Goal: Task Accomplishment & Management: Complete application form

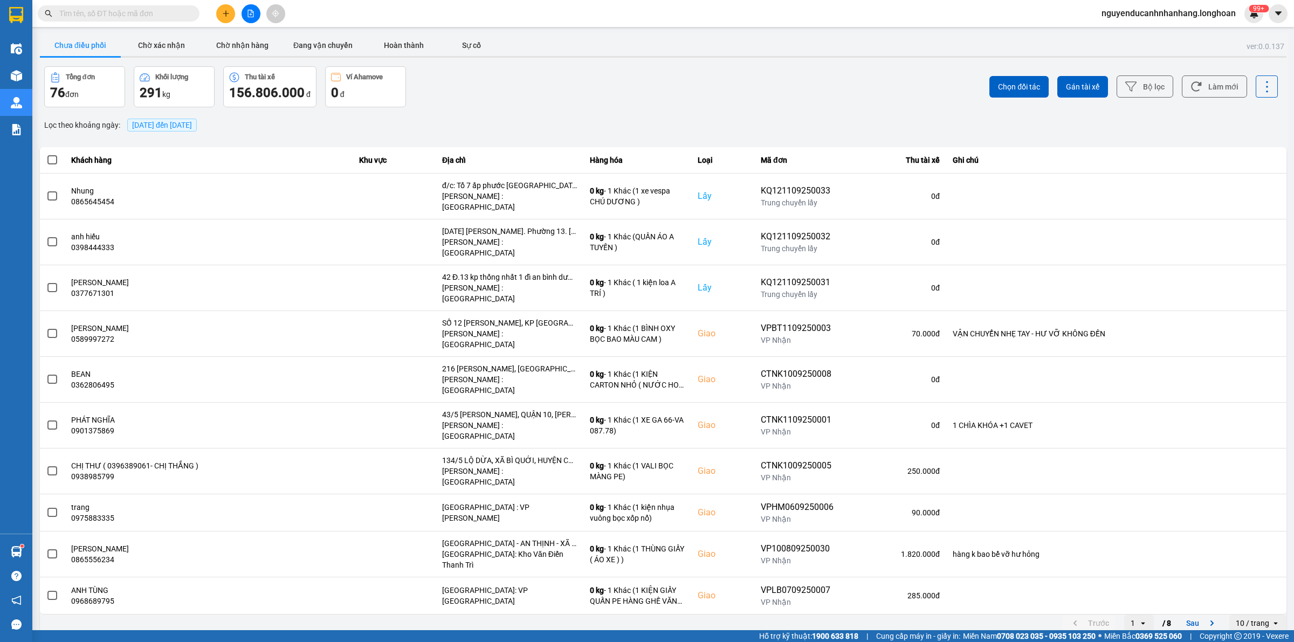
click at [224, 11] on icon "plus" at bounding box center [226, 14] width 8 height 8
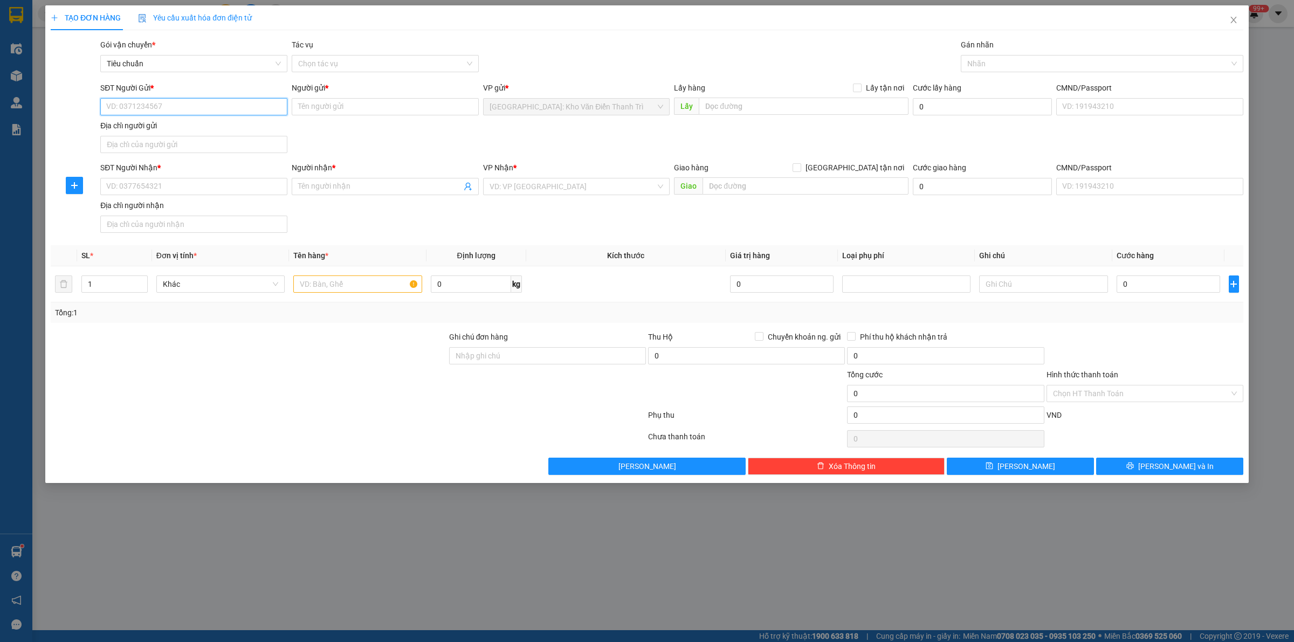
paste input "0376069296"
type input "0376069296"
click at [195, 188] on input "SĐT Người Nhận *" at bounding box center [193, 186] width 187 height 17
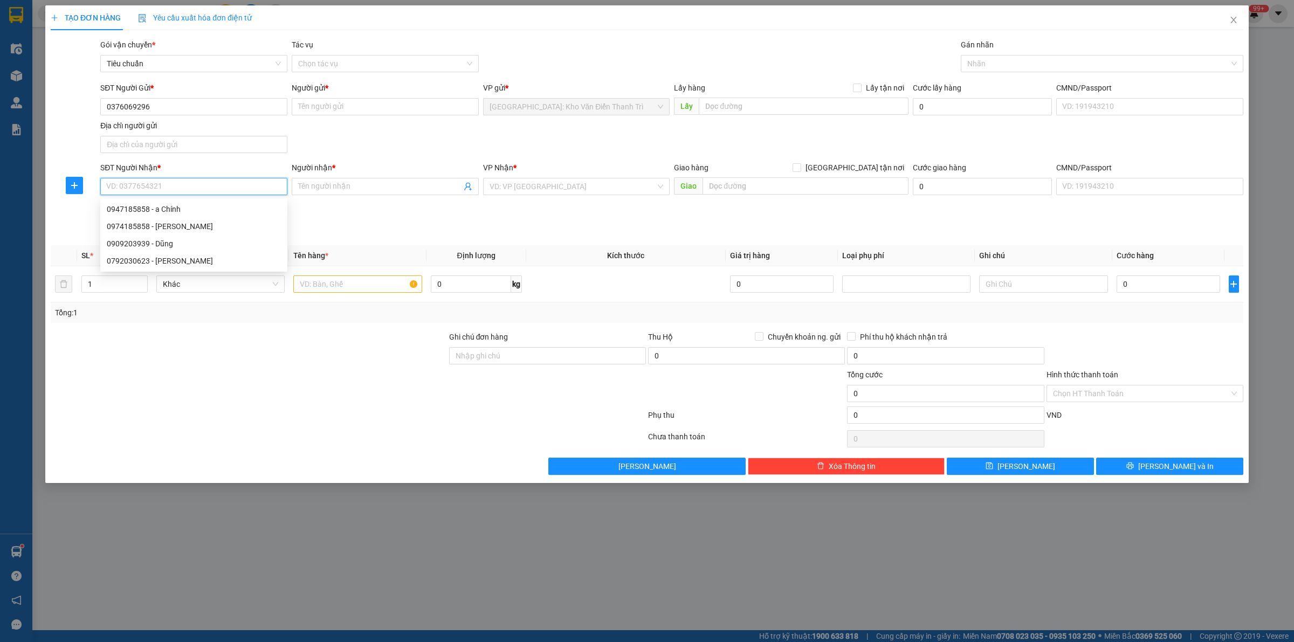
paste input "0947185858"
type input "0947185858"
click at [216, 207] on div "0947185858 - a Chính" at bounding box center [194, 209] width 174 height 12
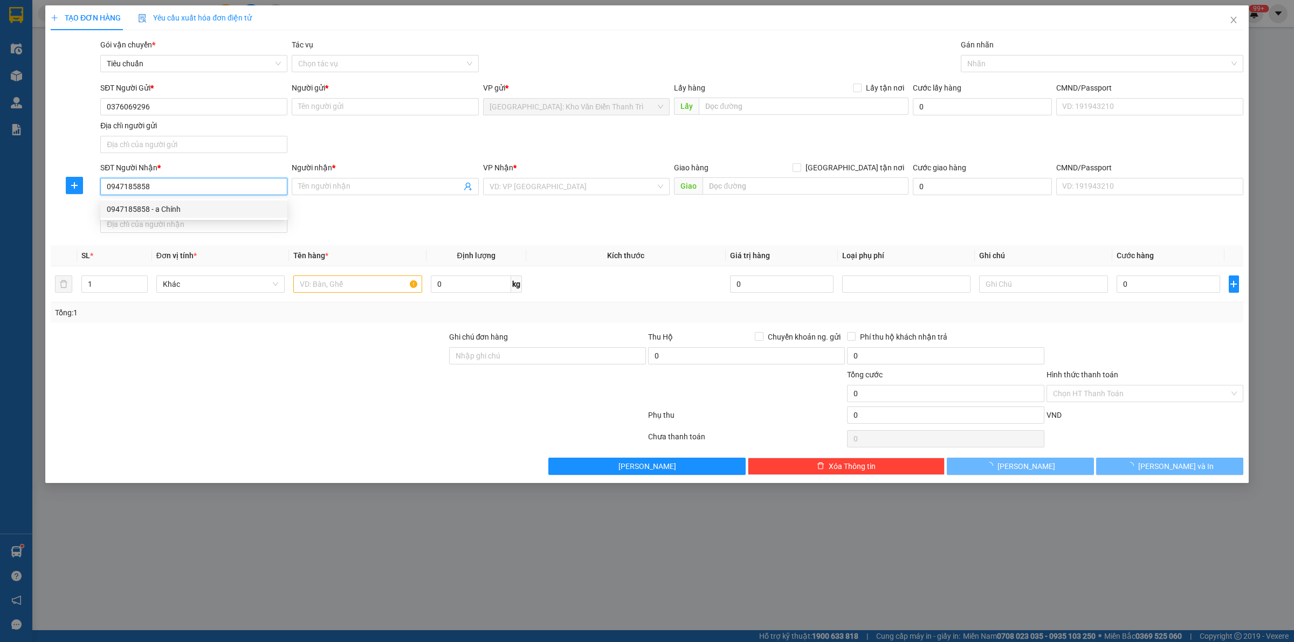
type input "a Chính"
checkbox input "true"
type input "Số nhà 59-61, ngã tư d35 giao nhau d11 0khu dân cư viéting , [GEOGRAPHIC_DATA],…"
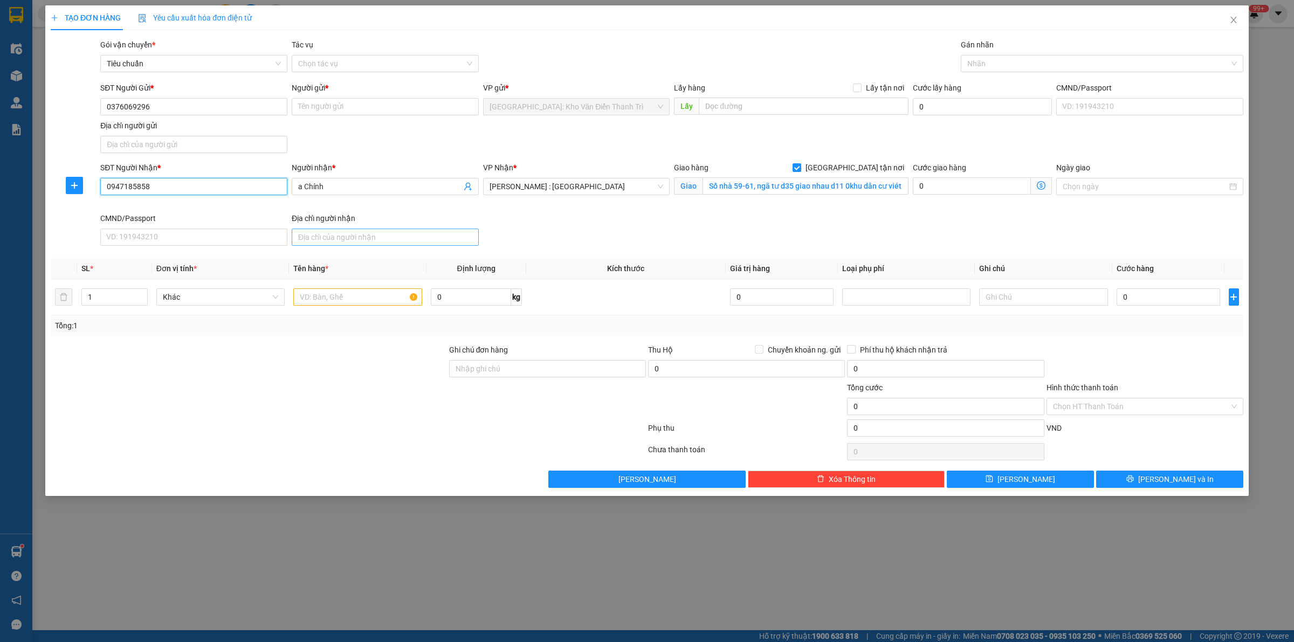
type input "0947185858"
click at [832, 190] on input "Số nhà 59-61, ngã tư d35 giao nhau d11 0khu dân cư viéting , [GEOGRAPHIC_DATA],…" at bounding box center [806, 185] width 206 height 17
paste input "59 khu dân cư Việt sing , An pHú , Thuận AN"
type input "59 khu dân cư Việt sing , An pHú , Thuận AN , [GEOGRAPHIC_DATA]"
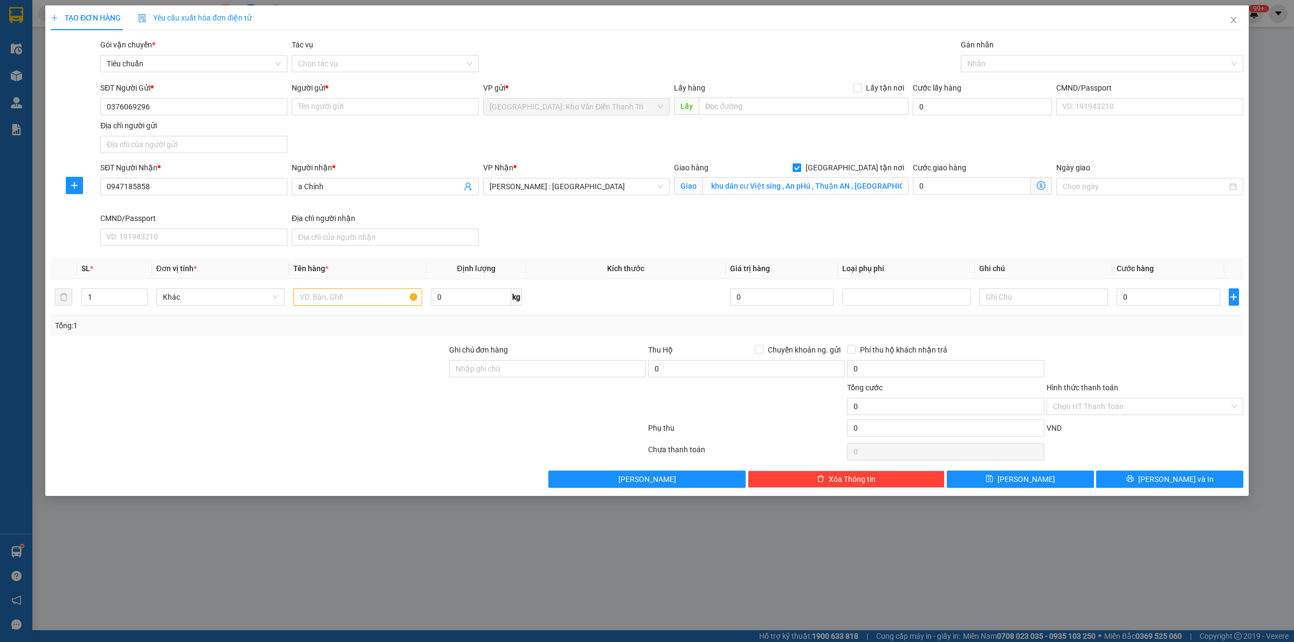
click at [747, 89] on div "Lấy hàng Lấy tận nơi" at bounding box center [791, 88] width 235 height 12
click at [864, 88] on span "Lấy tận nơi" at bounding box center [885, 88] width 47 height 12
click at [861, 88] on input "Lấy tận nơi" at bounding box center [857, 88] width 8 height 8
checkbox input "true"
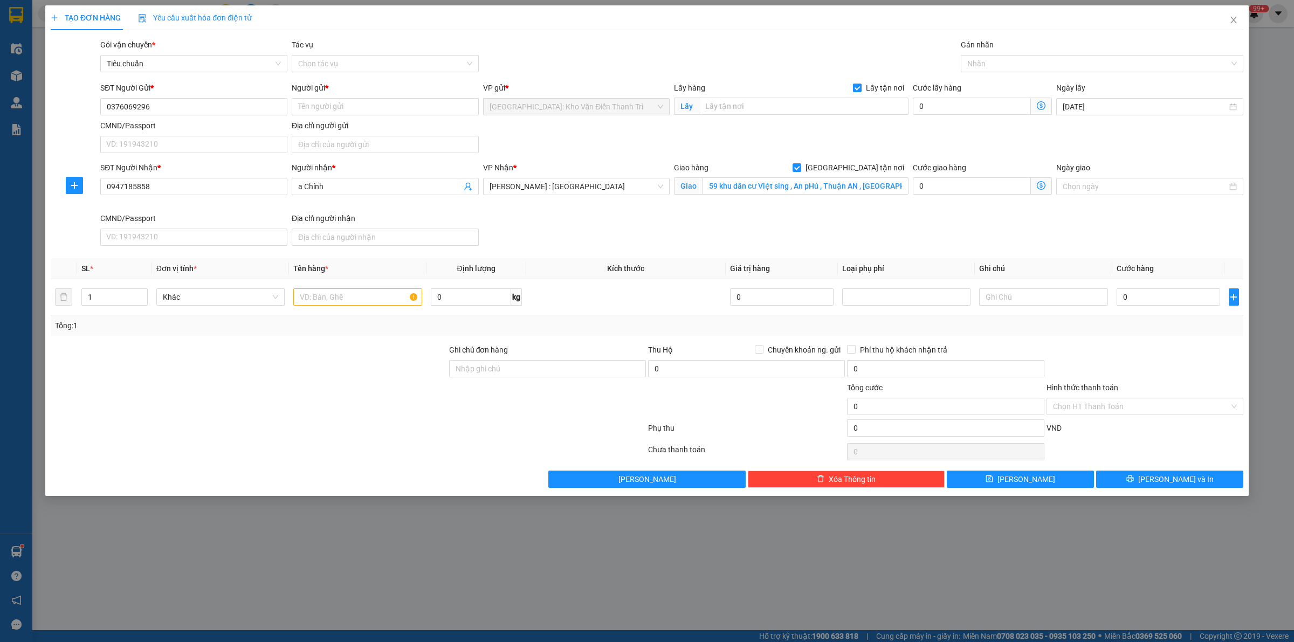
click at [802, 60] on div "Gói vận chuyển * Tiêu chuẩn Tác vụ Chọn tác vụ Gán nhãn Nhãn" at bounding box center [671, 58] width 1147 height 38
click at [780, 104] on input "text" at bounding box center [804, 106] width 210 height 17
paste input "Độ Chàng, [GEOGRAPHIC_DATA], [GEOGRAPHIC_DATA] , [GEOGRAPHIC_DATA]"
click at [997, 57] on div at bounding box center [1097, 63] width 266 height 13
type input "Độ Chàng, [GEOGRAPHIC_DATA], [GEOGRAPHIC_DATA] , [GEOGRAPHIC_DATA]"
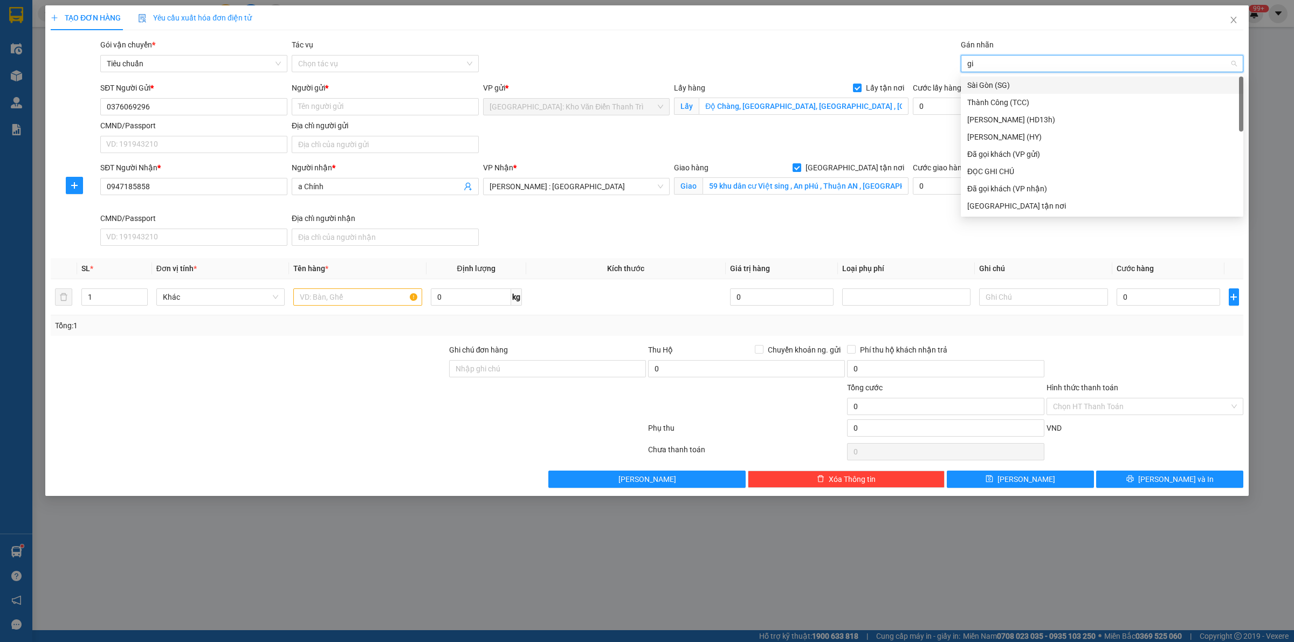
type input "giao"
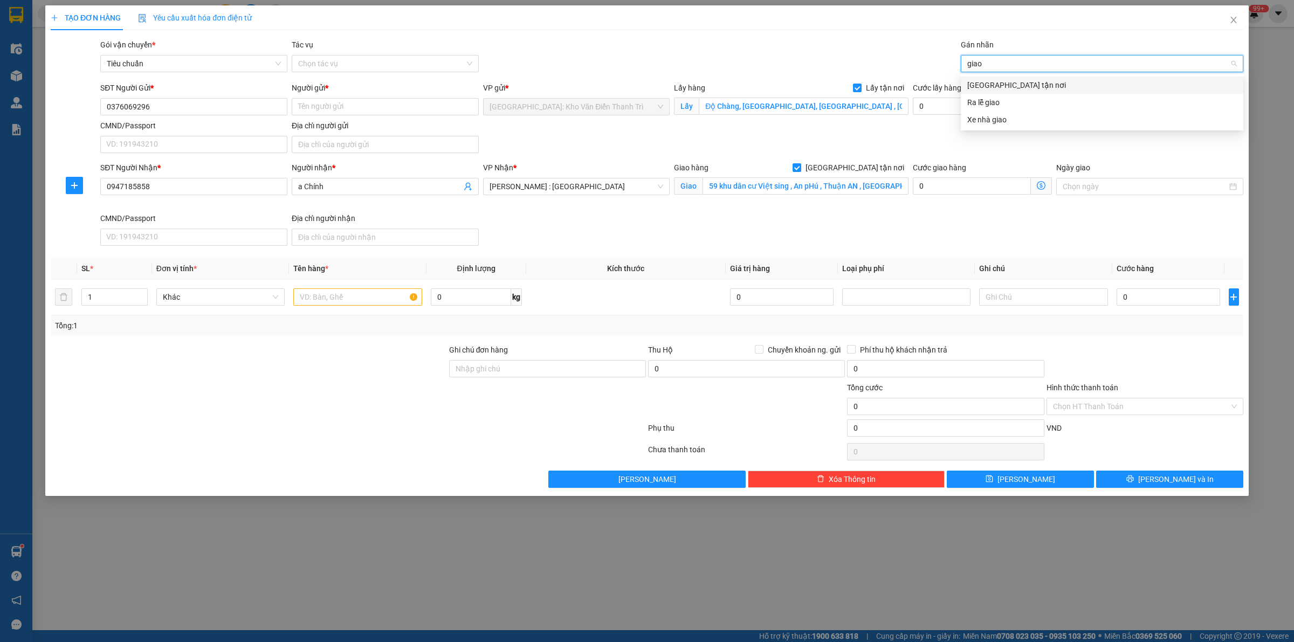
click at [1007, 89] on div "[GEOGRAPHIC_DATA] tận nơi" at bounding box center [1102, 85] width 270 height 12
click at [682, 68] on div "Gói vận chuyển * Tiêu chuẩn Tác vụ Chọn tác vụ Gán nhãn Giao tận nơi" at bounding box center [671, 58] width 1147 height 38
click at [348, 299] on input "text" at bounding box center [357, 296] width 128 height 17
paste input "3 thùng đồ pha lê dễ vỡ"
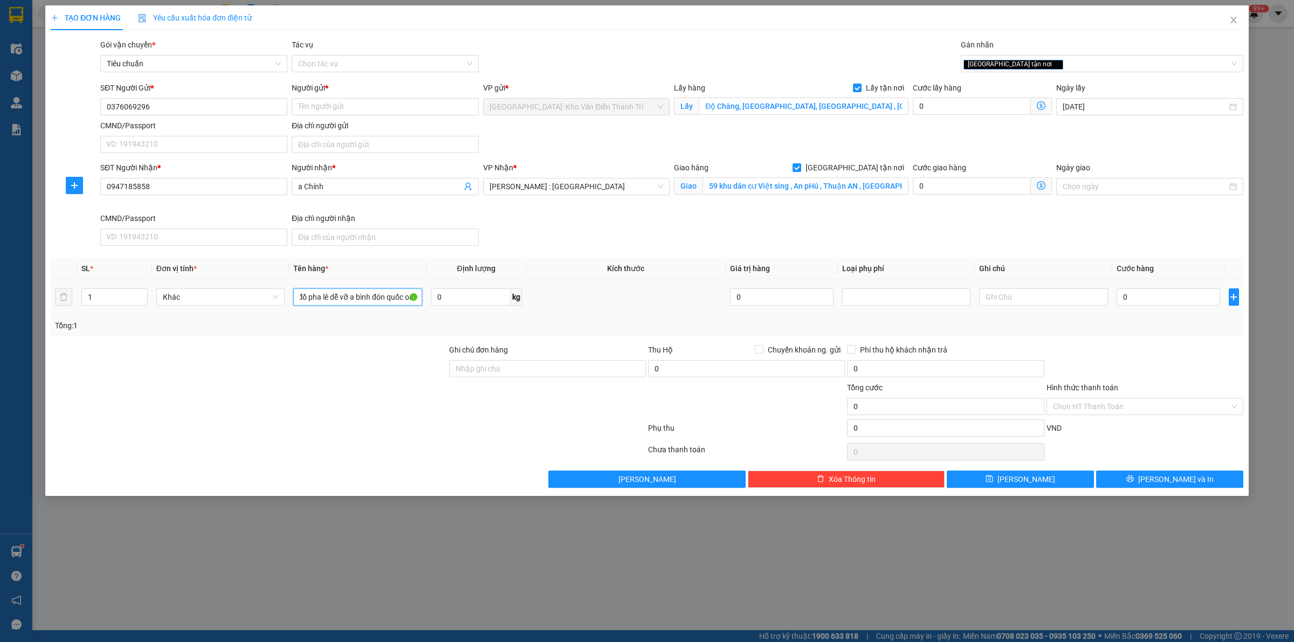
scroll to position [0, 36]
type input "3 thùng đồ pha lê dễ vỡ a bình đón quốc oai"
click at [956, 106] on input "0" at bounding box center [972, 106] width 118 height 17
type input "1"
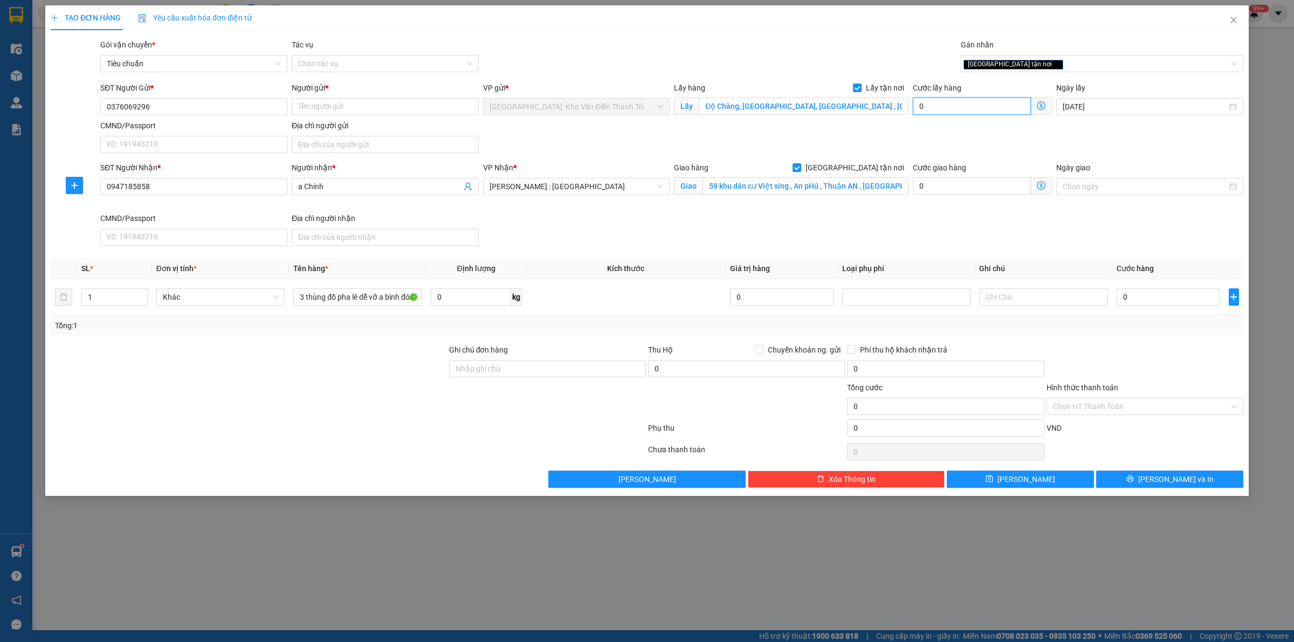
type input "1"
type input "11"
type input "115"
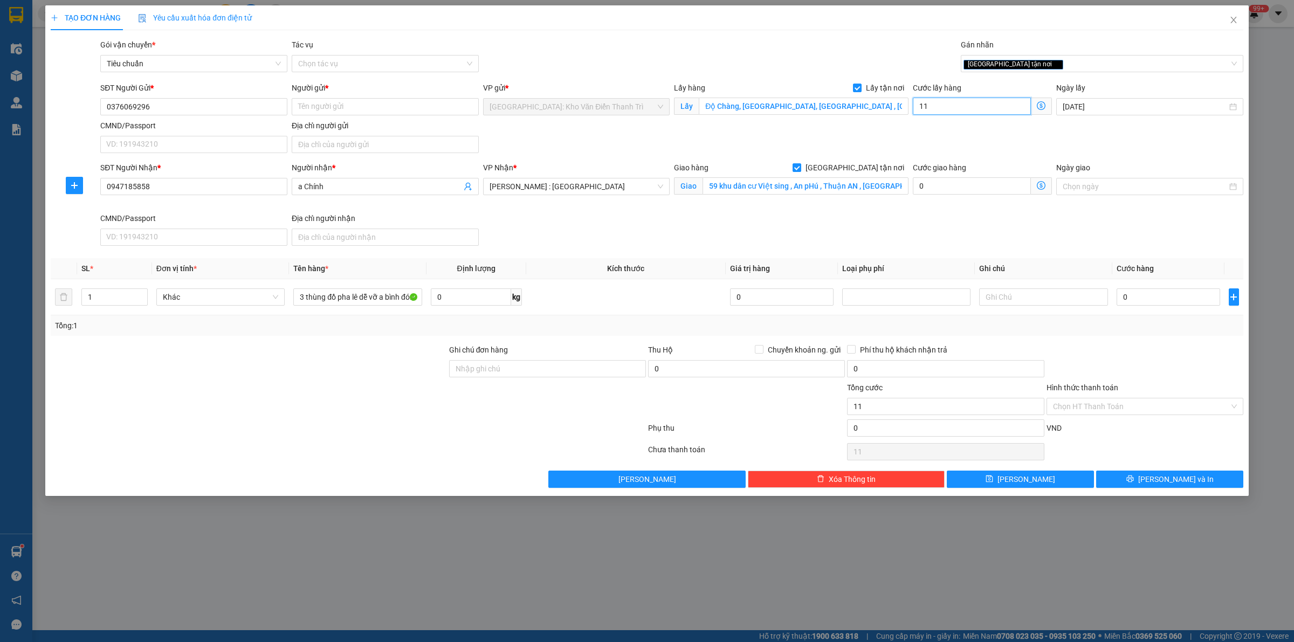
type input "115"
type input "1.150"
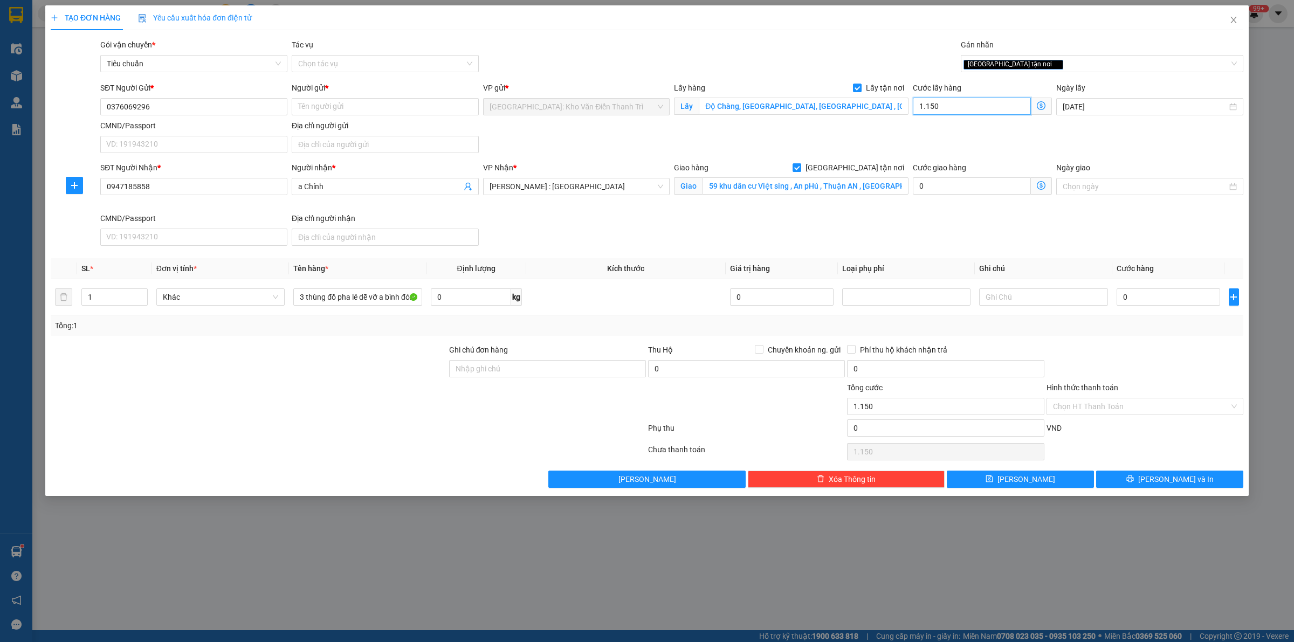
type input "11.500"
type input "115.000"
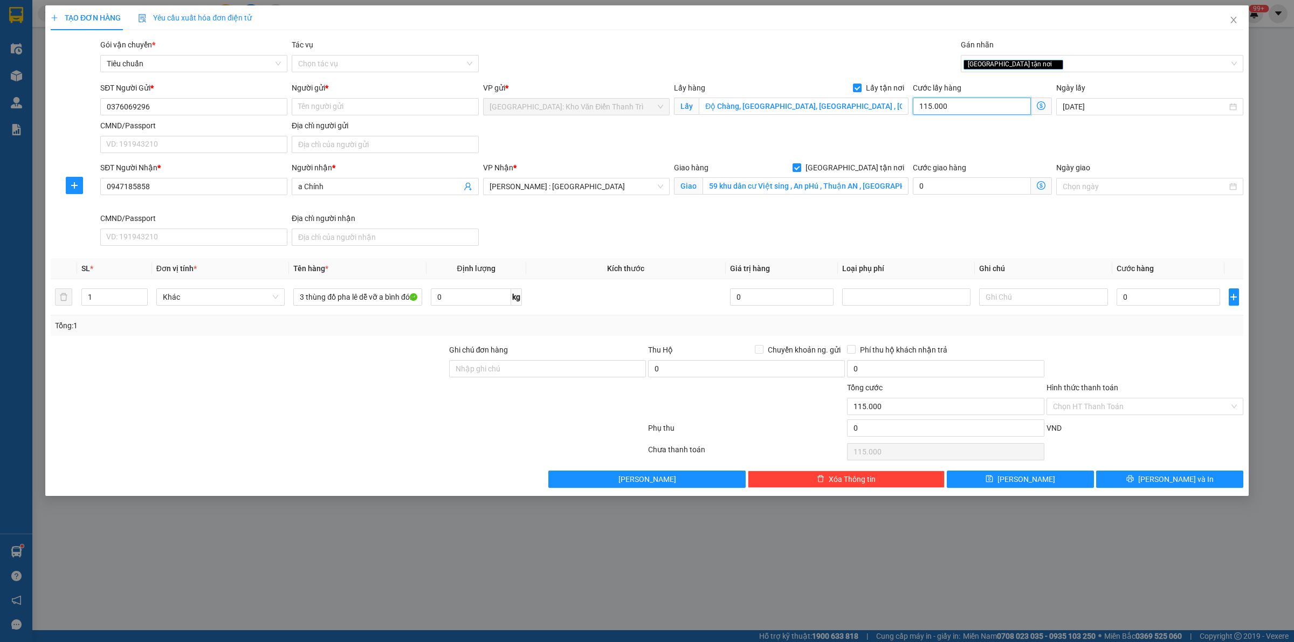
type input "115.000"
click at [1164, 301] on input "0" at bounding box center [1169, 296] width 104 height 17
type input "5"
type input "115.005"
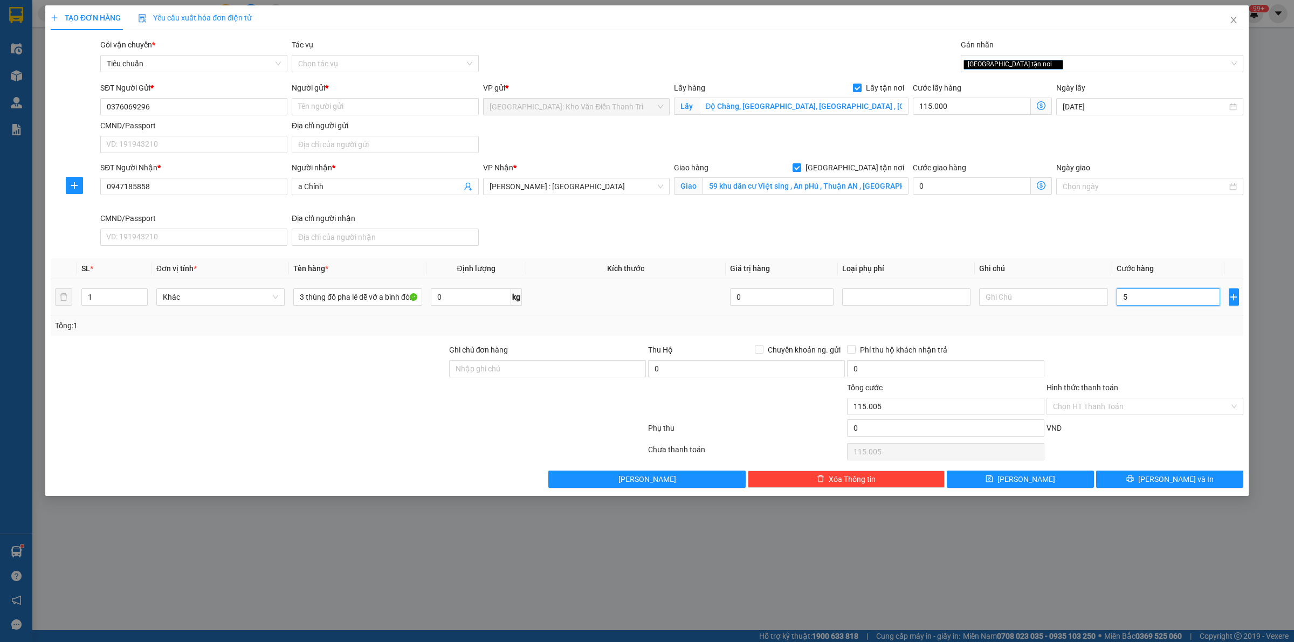
type input "54"
type input "115.054"
type input "545"
type input "115.545"
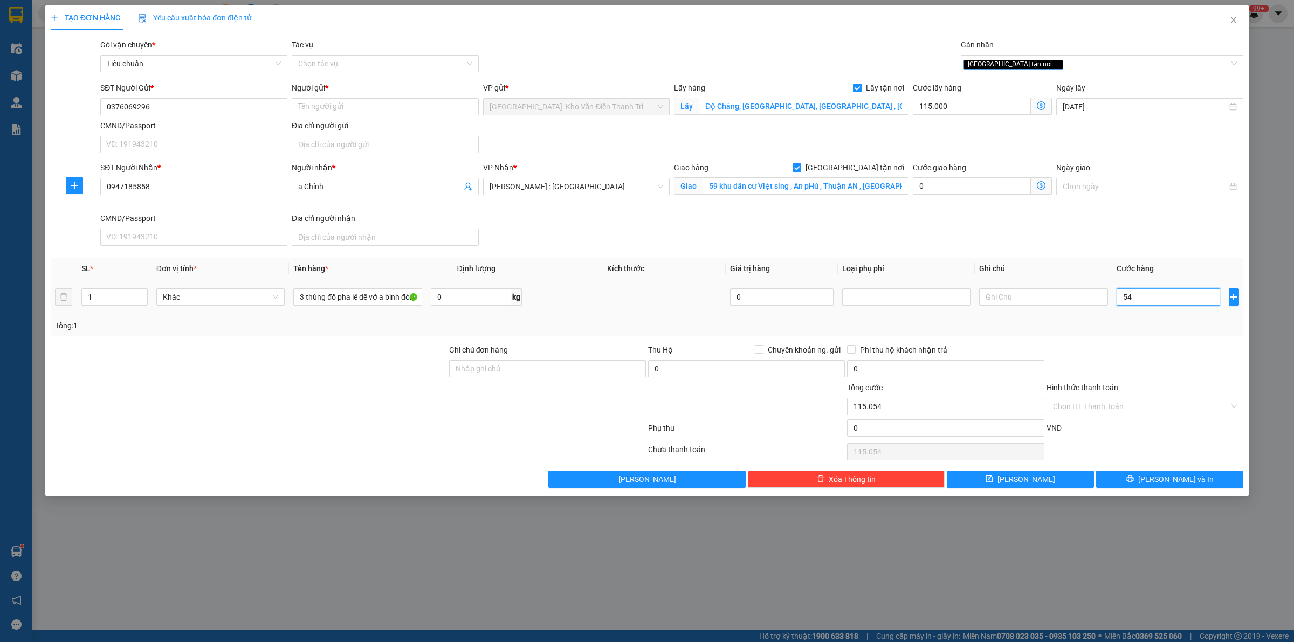
type input "115.545"
type input "5.450"
type input "120.450"
type input "54.500"
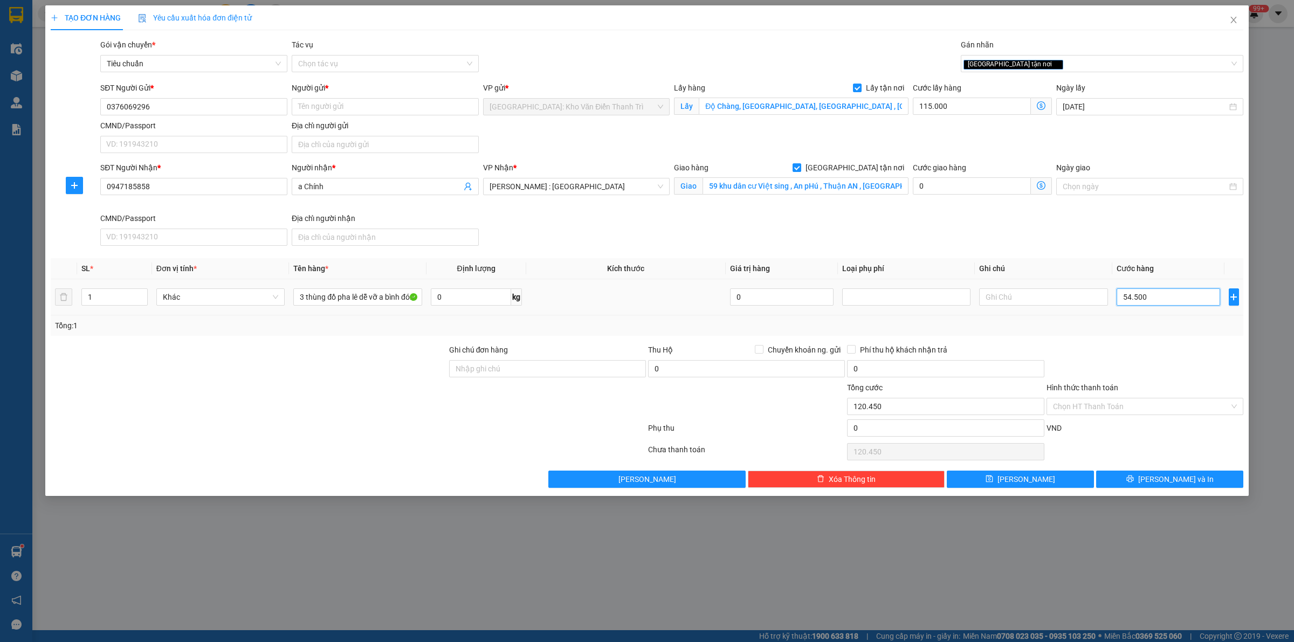
type input "169.500"
type input "545.000"
type input "660.000"
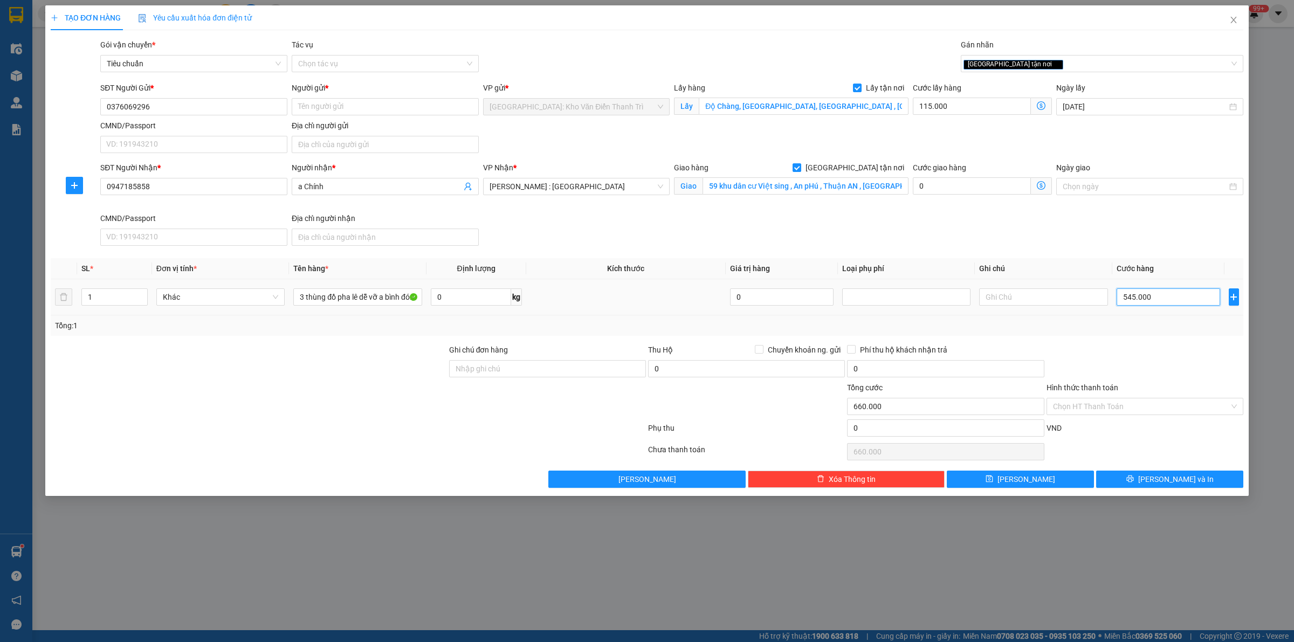
type input "545.000"
click at [429, 403] on div at bounding box center [249, 401] width 398 height 38
click at [324, 105] on input "Người gửi *" at bounding box center [385, 106] width 187 height 17
click at [376, 100] on input "Người gửi *" at bounding box center [385, 106] width 187 height 17
paste input "Shop [PERSON_NAME]"
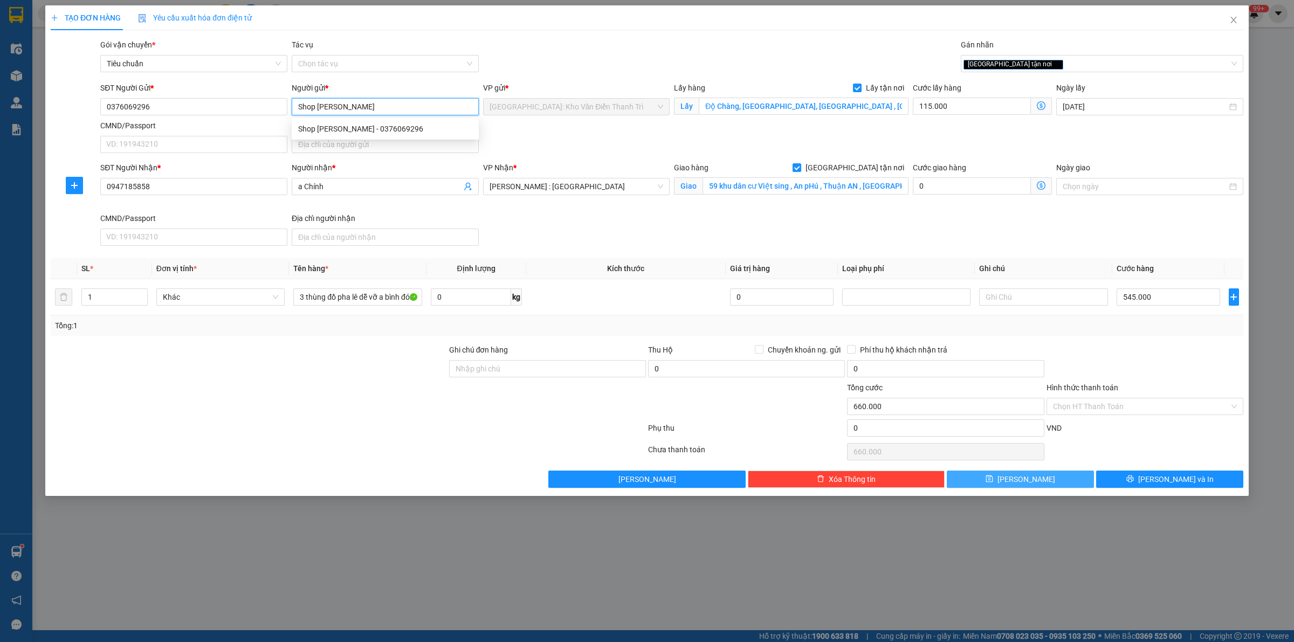
type input "Shop [PERSON_NAME]"
click at [1046, 481] on button "[PERSON_NAME]" at bounding box center [1020, 479] width 147 height 17
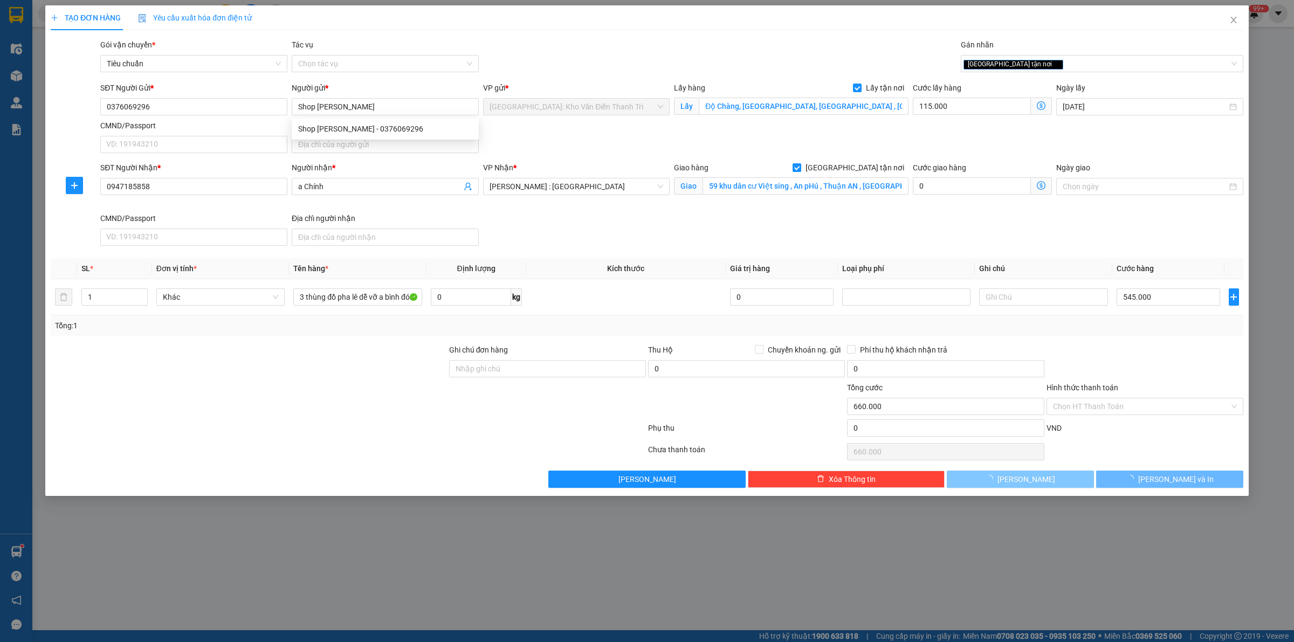
checkbox input "false"
type input "0"
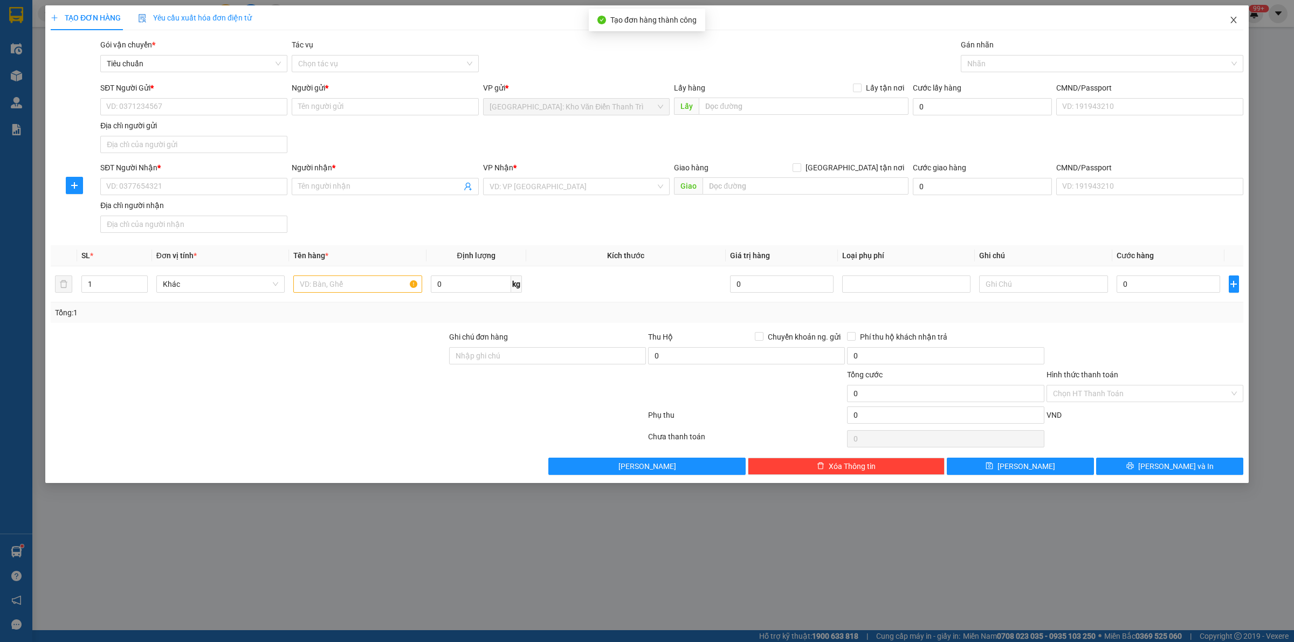
click at [1231, 17] on icon "close" at bounding box center [1234, 20] width 6 height 6
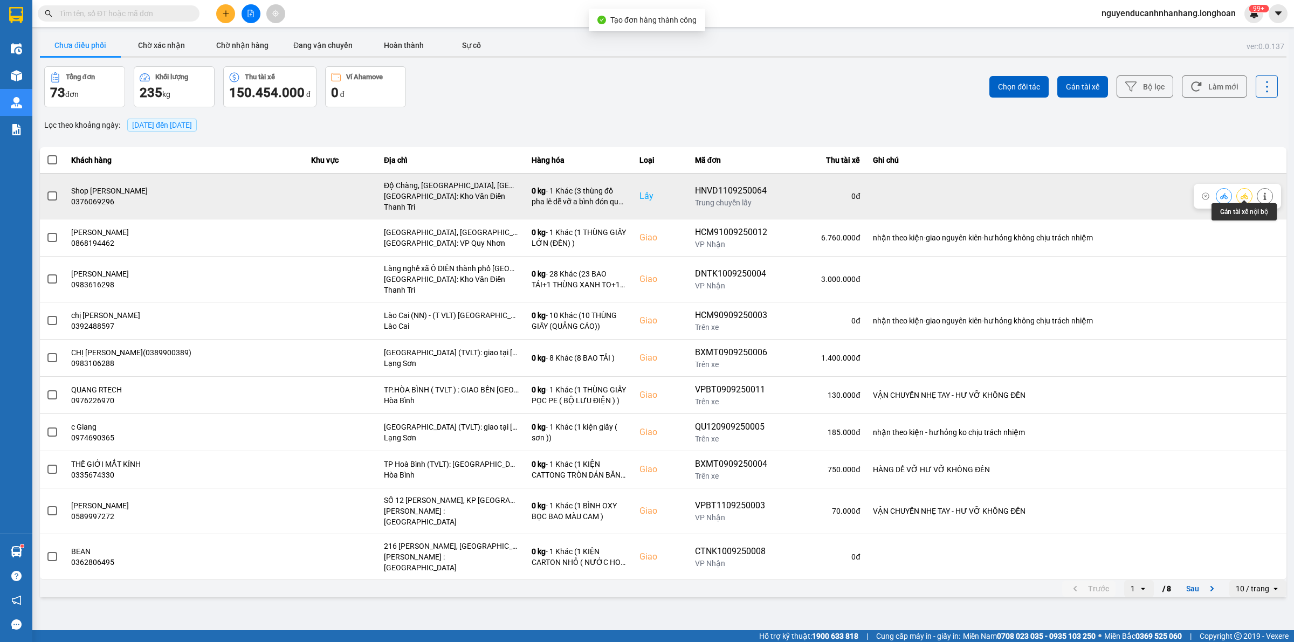
click at [1246, 193] on icon at bounding box center [1245, 196] width 8 height 6
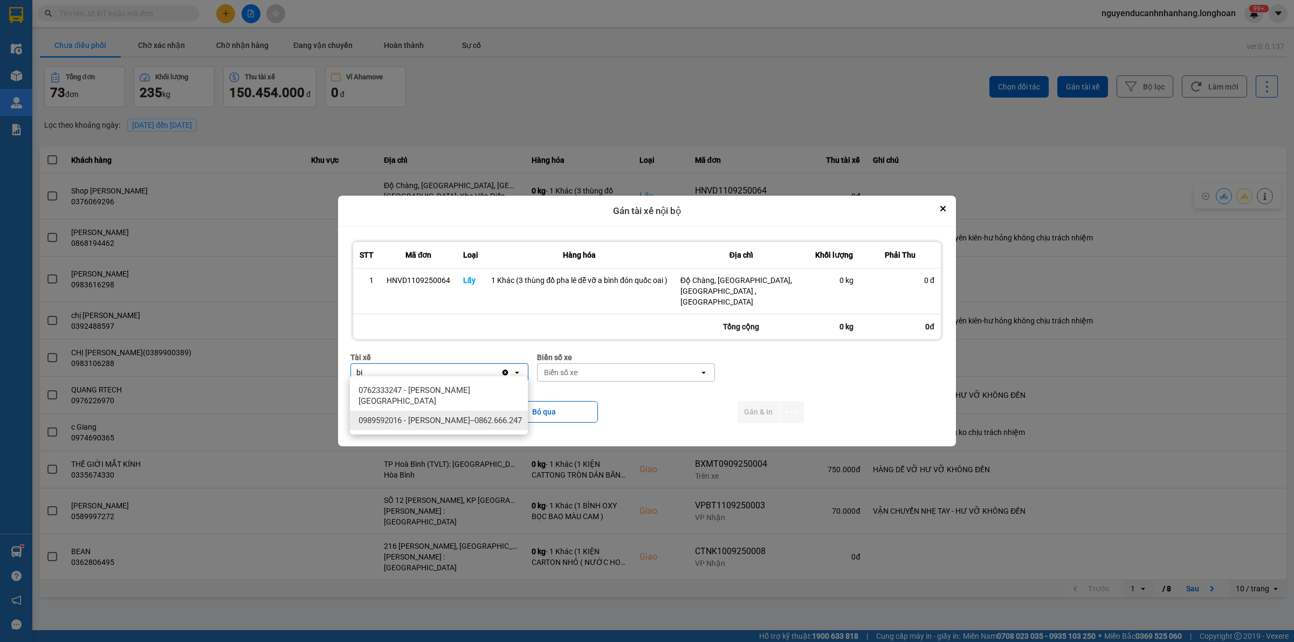
type input "bi"
drag, startPoint x: 473, startPoint y: 421, endPoint x: 638, endPoint y: 381, distance: 169.1
click at [476, 420] on span "0989592016 - [PERSON_NAME]--0862.666.247" at bounding box center [440, 420] width 163 height 11
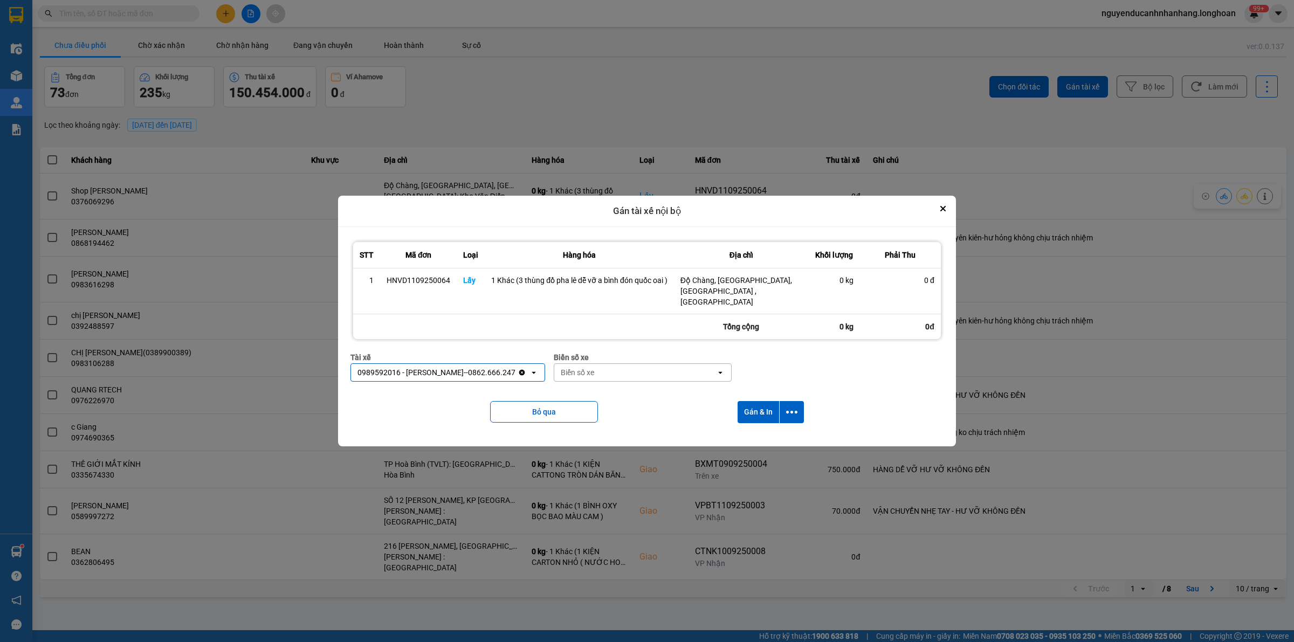
click at [649, 368] on div "Biển số xe" at bounding box center [635, 372] width 162 height 17
type input "44"
click at [657, 387] on div "29E-122.44" at bounding box center [638, 390] width 178 height 19
click at [791, 401] on button "dialog" at bounding box center [792, 412] width 24 height 22
click at [769, 440] on div "Chỉ gán tài" at bounding box center [763, 436] width 64 height 11
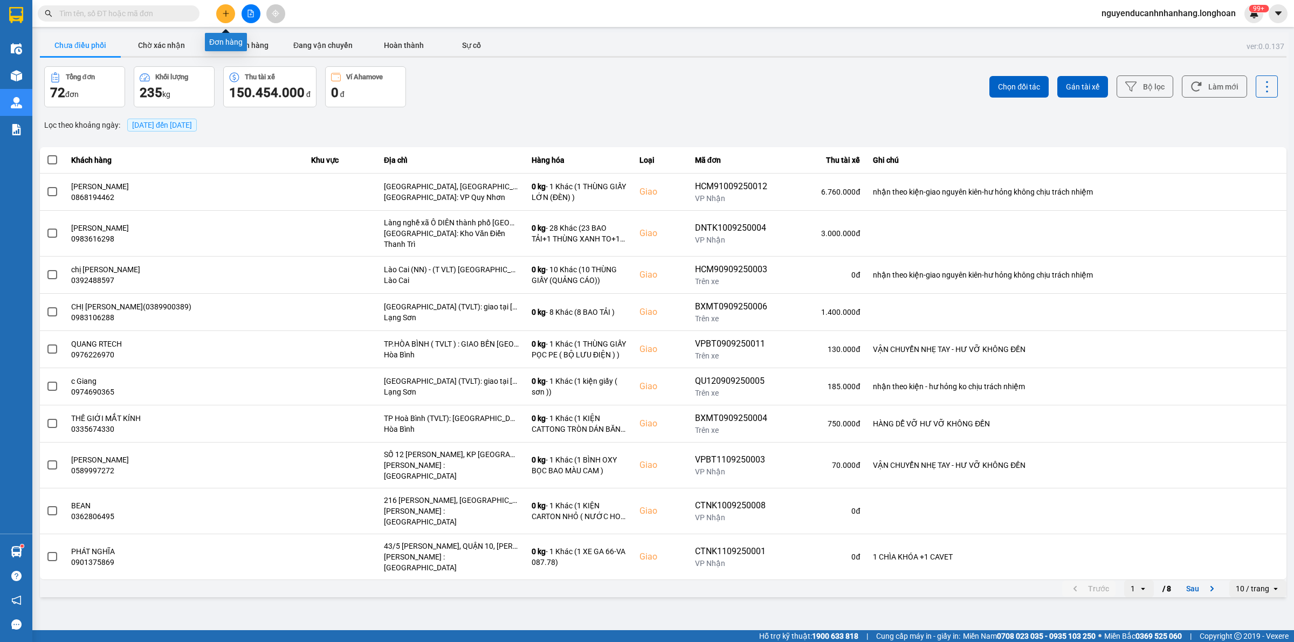
click at [230, 15] on button at bounding box center [225, 13] width 19 height 19
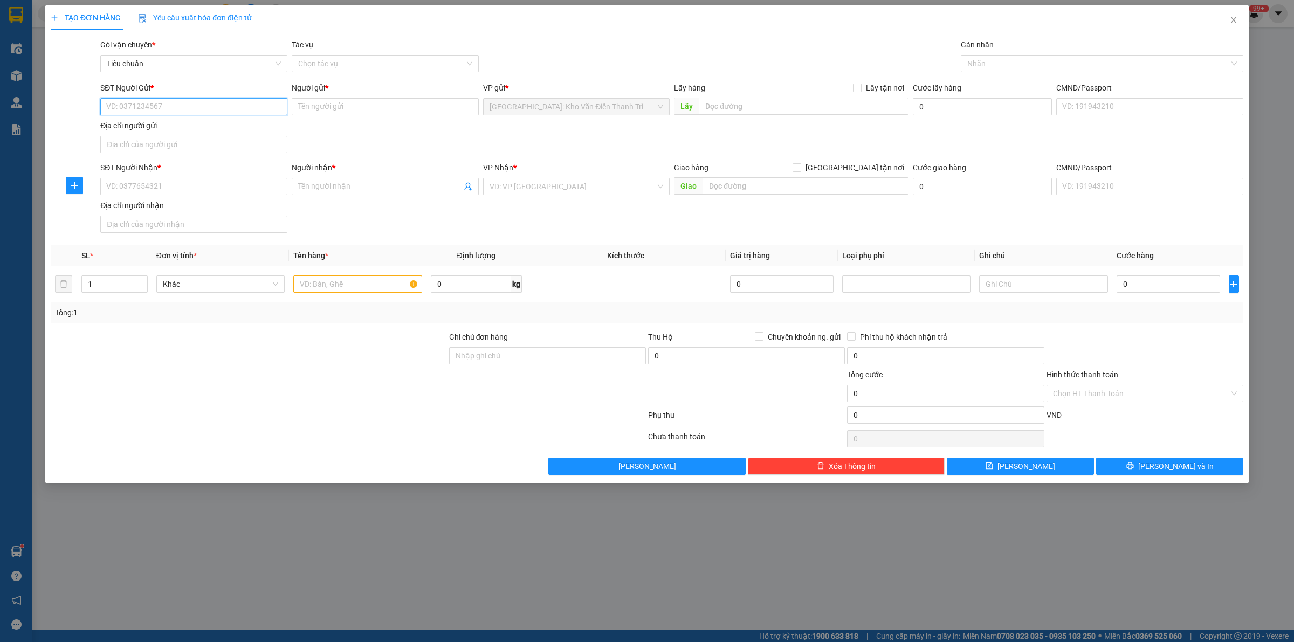
paste input "0866306799"
type input "0866306799"
click at [203, 187] on input "SĐT Người Nhận *" at bounding box center [193, 186] width 187 height 17
paste input "0965824379"
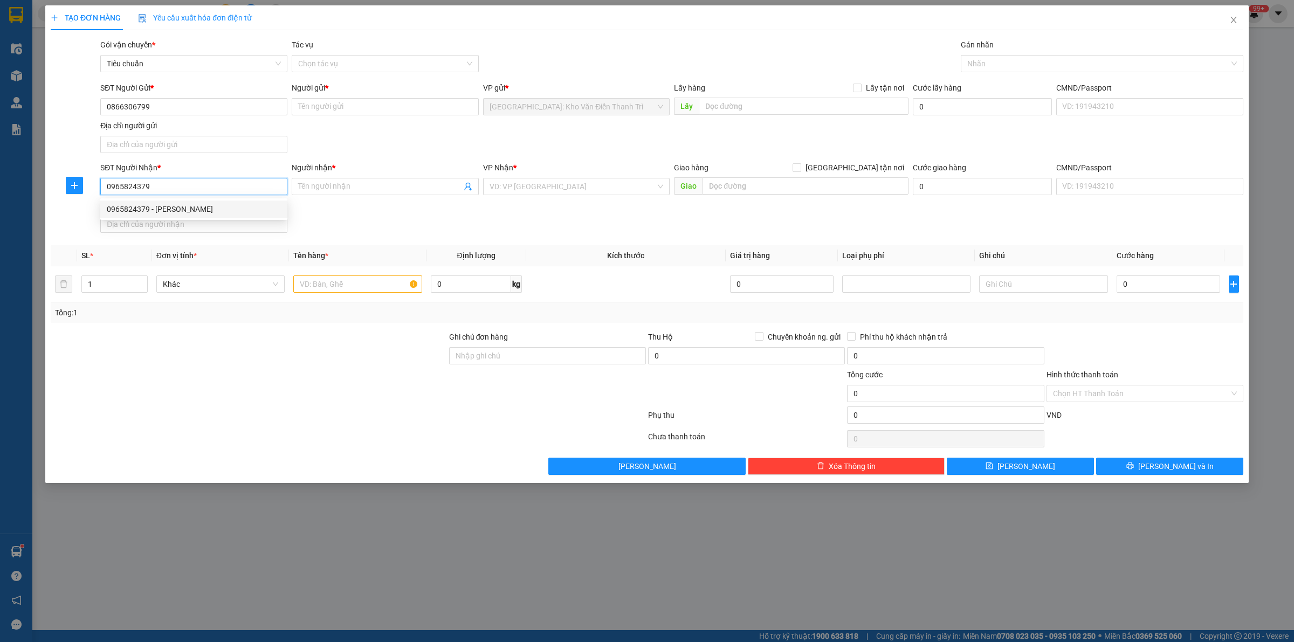
type input "0965824379"
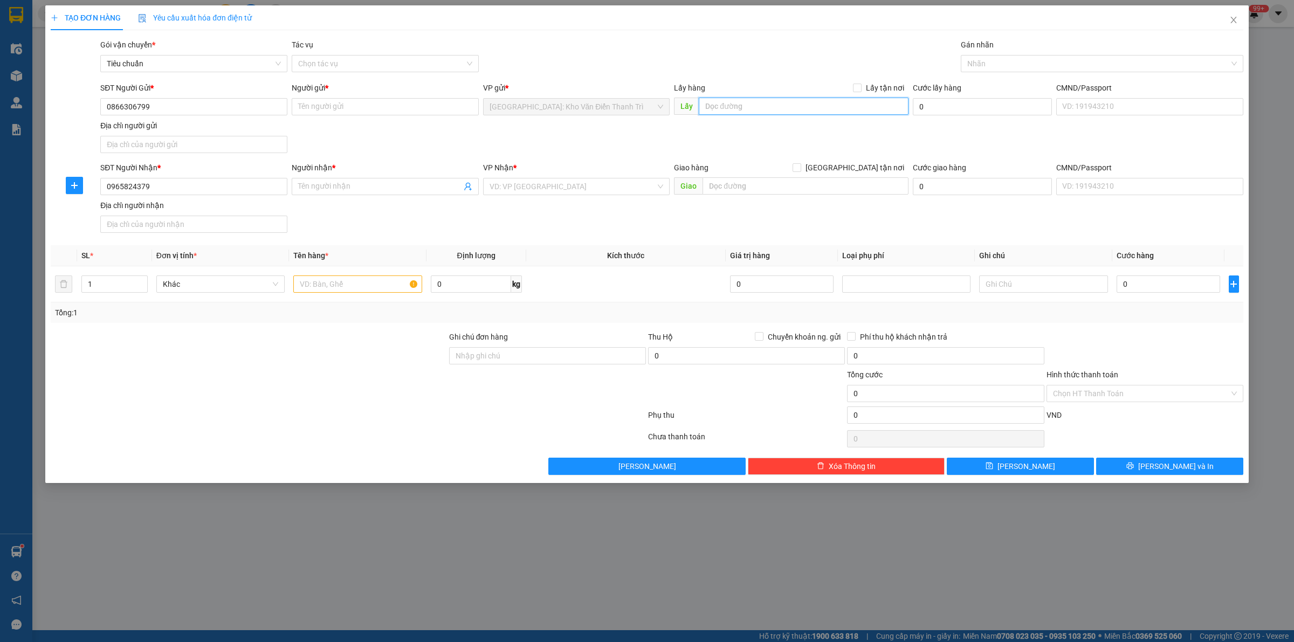
click at [725, 109] on input "text" at bounding box center [804, 106] width 210 height 17
paste input "số 115A, [PERSON_NAME], Thanh Trì [GEOGRAPHIC_DATA]"
type input "số 115A, [PERSON_NAME], Thanh Trì [GEOGRAPHIC_DATA]"
click at [752, 192] on input "text" at bounding box center [806, 185] width 206 height 17
paste input "CN Khai Quang, [GEOGRAPHIC_DATA], [GEOGRAPHIC_DATA]"
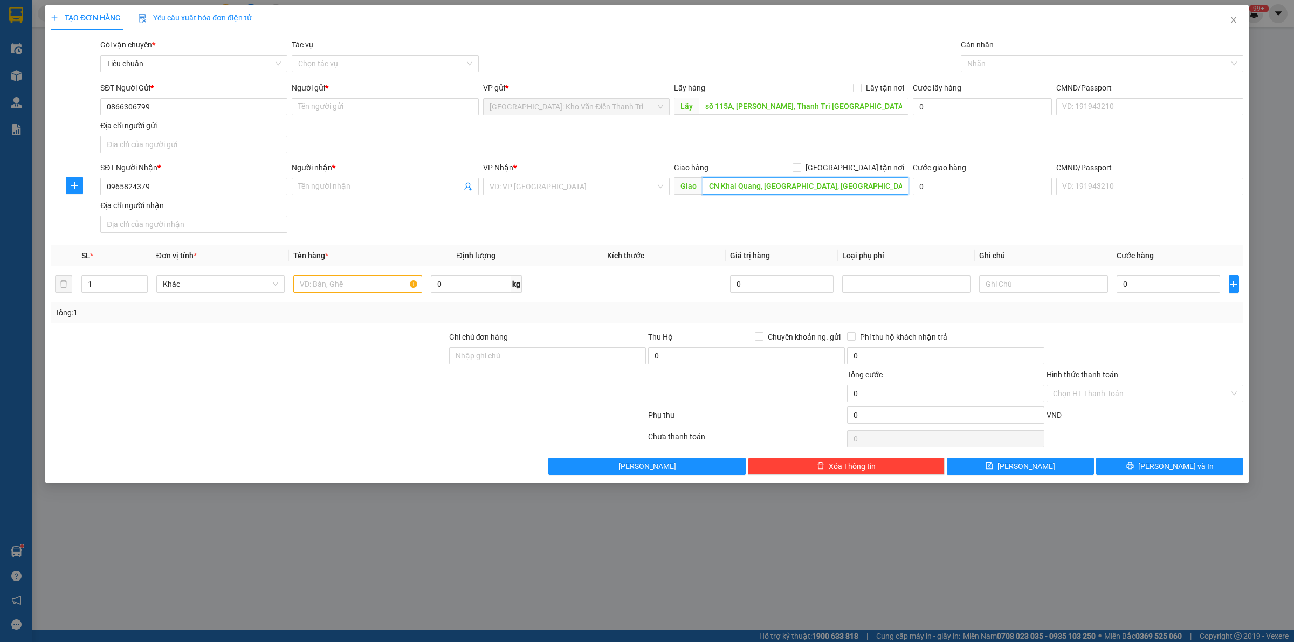
click at [710, 187] on input "CN Khai Quang, [GEOGRAPHIC_DATA], [GEOGRAPHIC_DATA]" at bounding box center [806, 185] width 206 height 17
type input "kCN Khai Quang, [GEOGRAPHIC_DATA], [GEOGRAPHIC_DATA]"
click at [862, 86] on span at bounding box center [857, 88] width 9 height 9
click at [861, 86] on input "Lấy tận nơi" at bounding box center [857, 88] width 8 height 8
checkbox input "true"
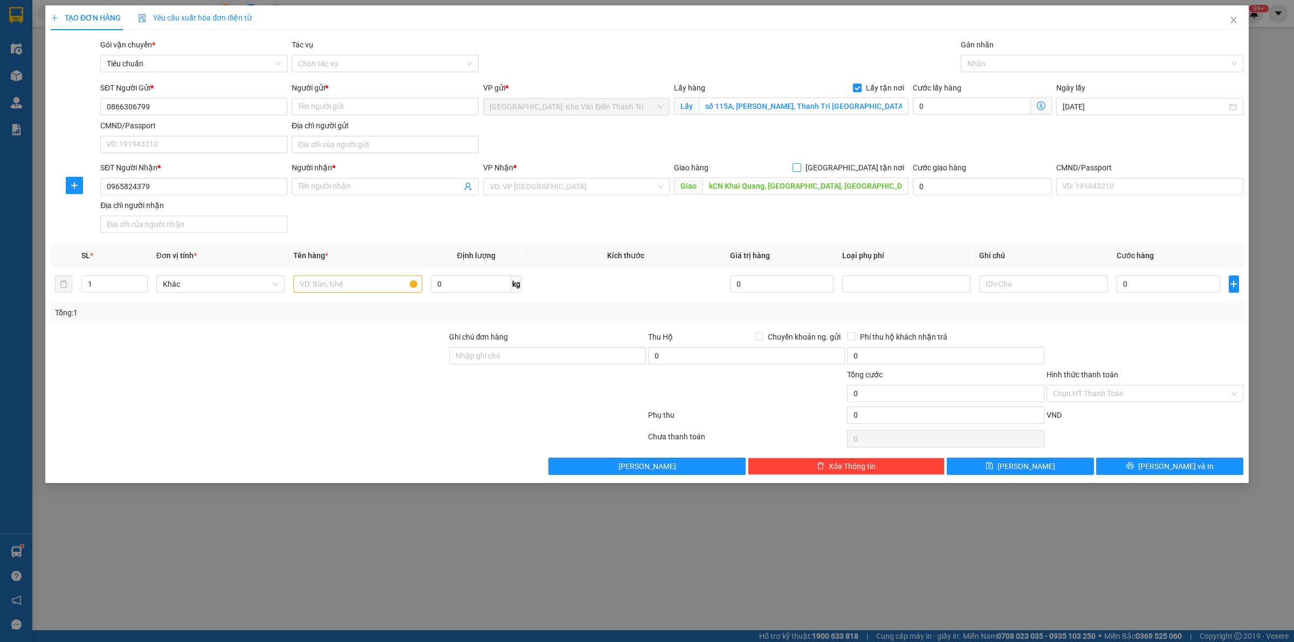
click at [859, 173] on span "[GEOGRAPHIC_DATA] tận nơi" at bounding box center [854, 168] width 107 height 12
click at [800, 171] on input "[GEOGRAPHIC_DATA] tận nơi" at bounding box center [797, 167] width 8 height 8
checkbox input "true"
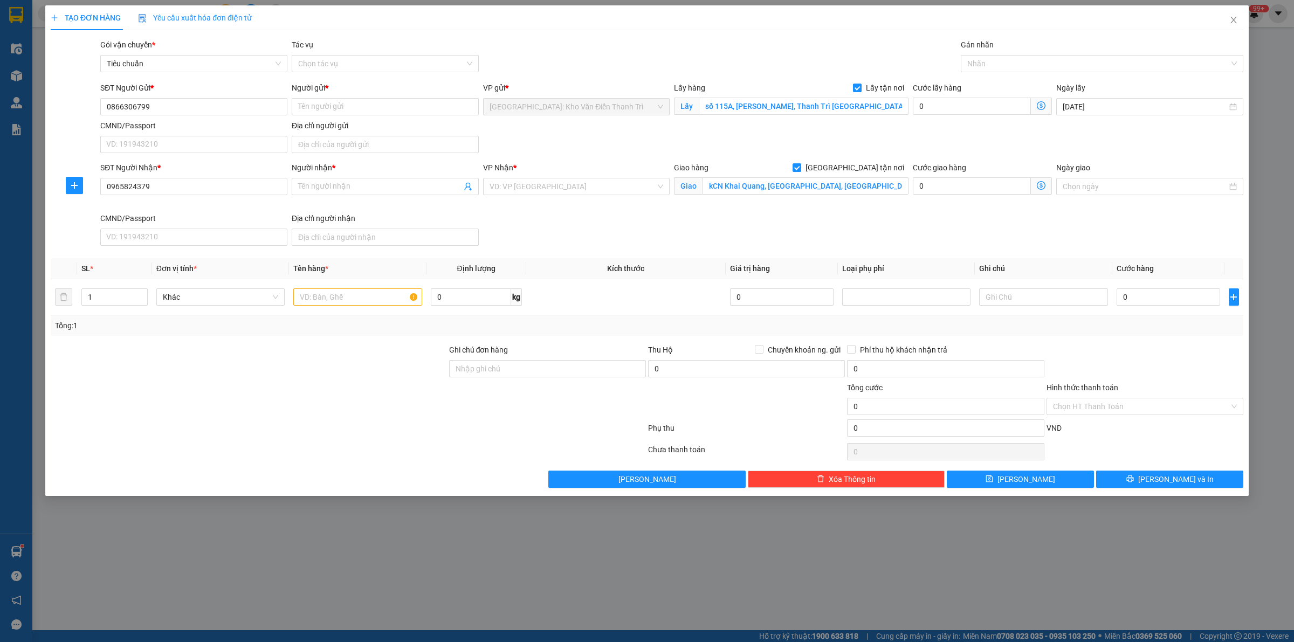
click at [815, 57] on div "Gói vận chuyển * Tiêu chuẩn Tác vụ Chọn tác vụ Gán nhãn Nhãn" at bounding box center [671, 58] width 1147 height 38
click at [1023, 68] on div at bounding box center [1097, 63] width 266 height 13
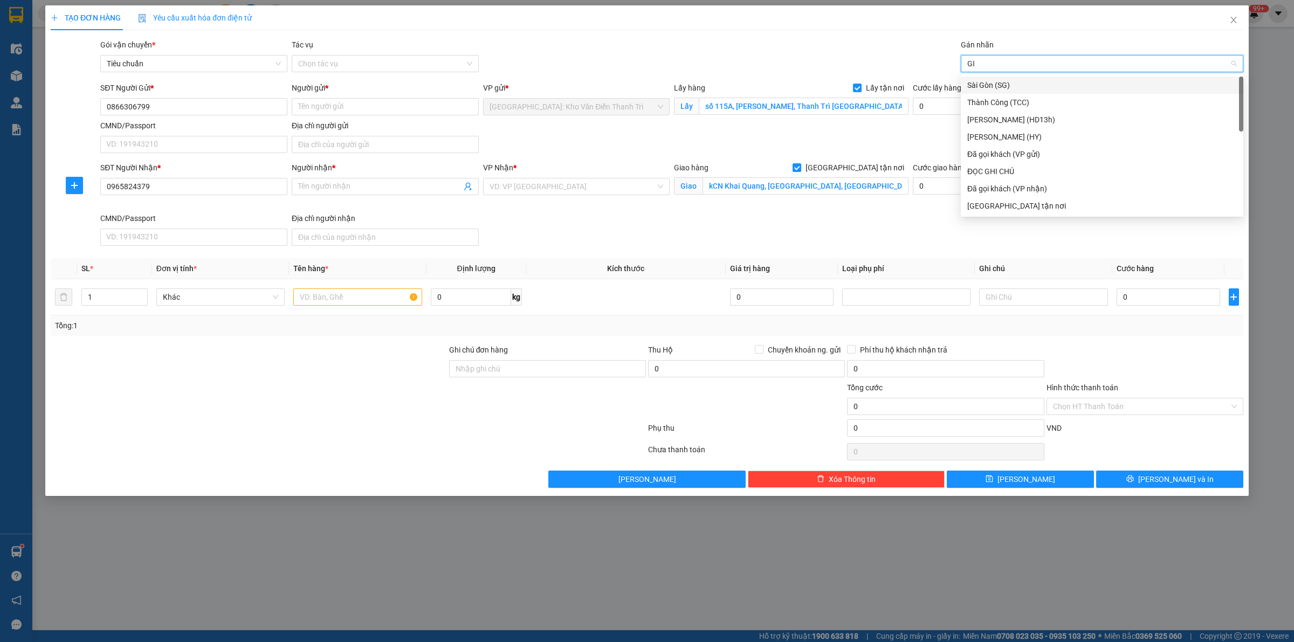
type input "GIAO"
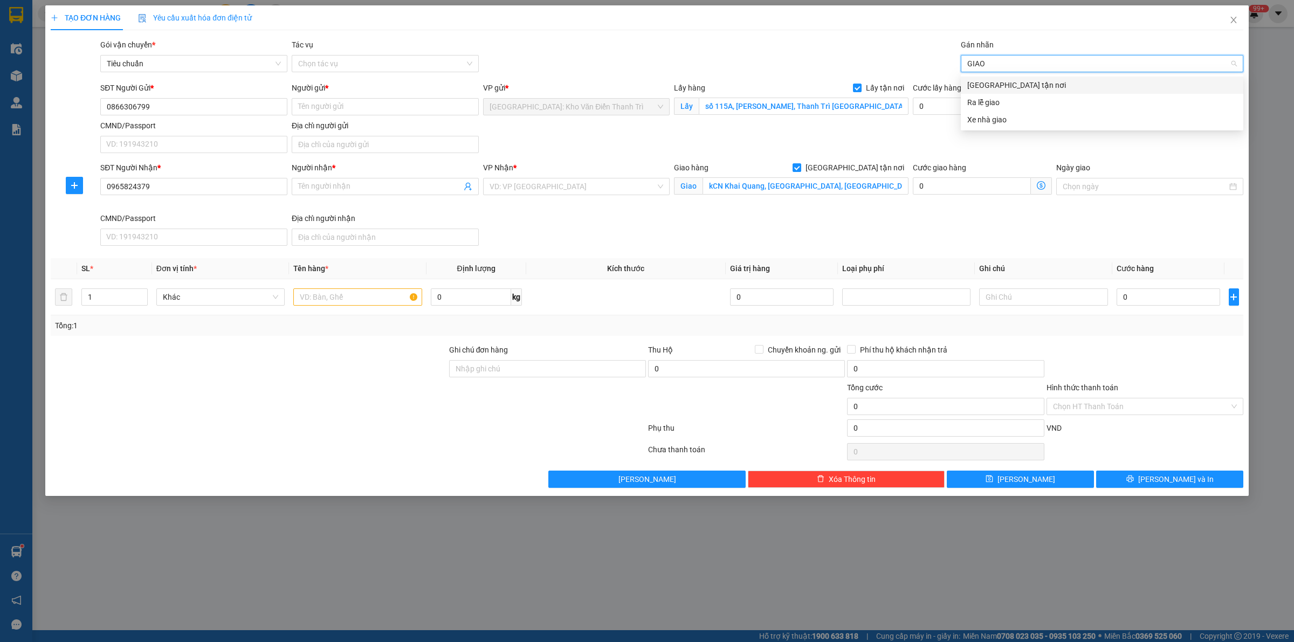
click at [1019, 85] on div "[GEOGRAPHIC_DATA] tận nơi" at bounding box center [1102, 85] width 270 height 12
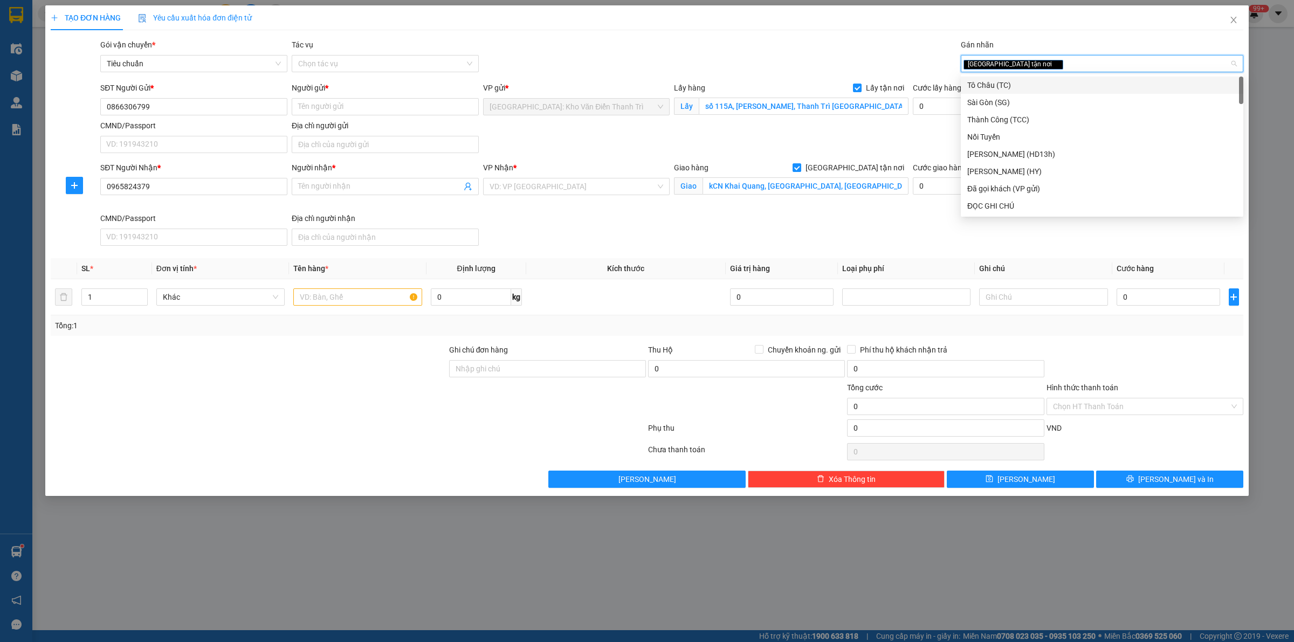
click at [723, 52] on div "Gói vận chuyển * Tiêu chuẩn Tác vụ Chọn tác vụ Gán nhãn Giao tận nơi" at bounding box center [671, 58] width 1147 height 38
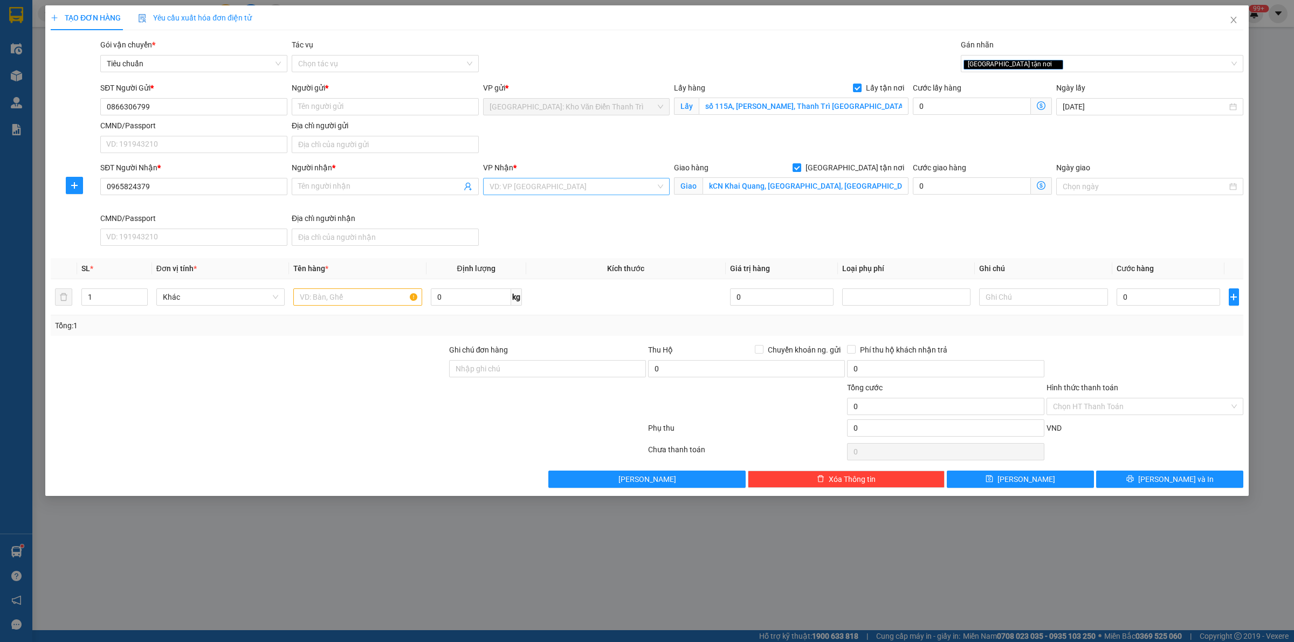
click at [600, 187] on input "search" at bounding box center [573, 186] width 167 height 16
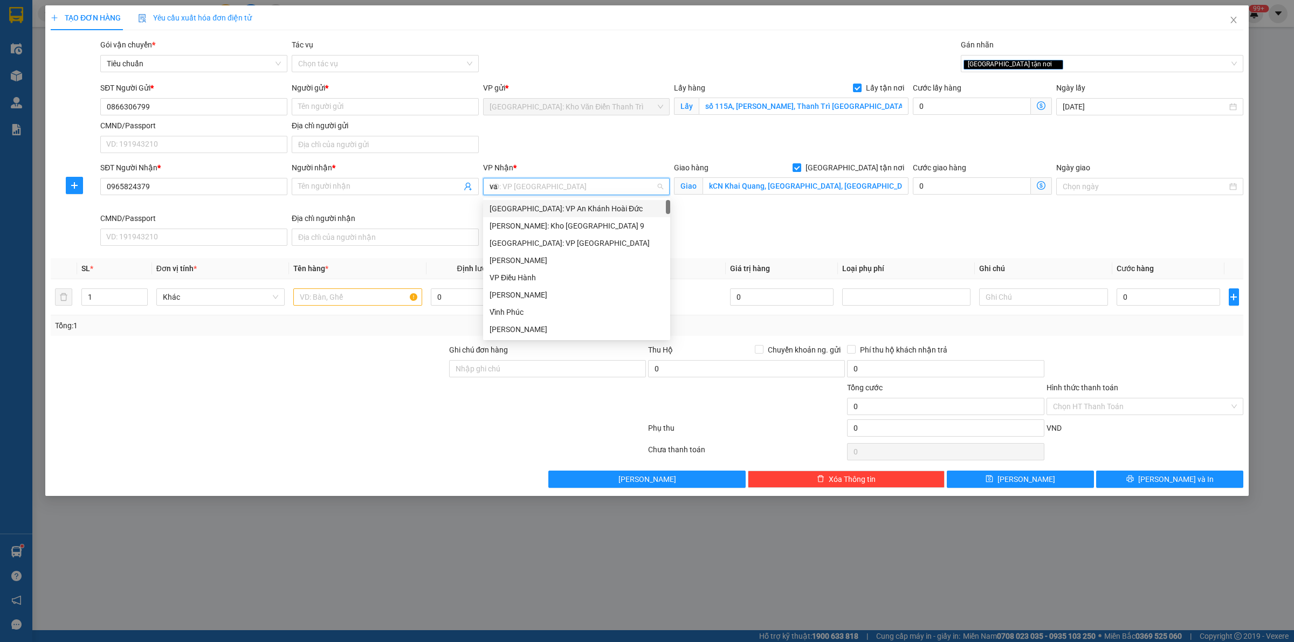
type input "van"
click at [580, 241] on div "[GEOGRAPHIC_DATA]: Kho Văn Điển Thanh Trì" at bounding box center [595, 243] width 211 height 12
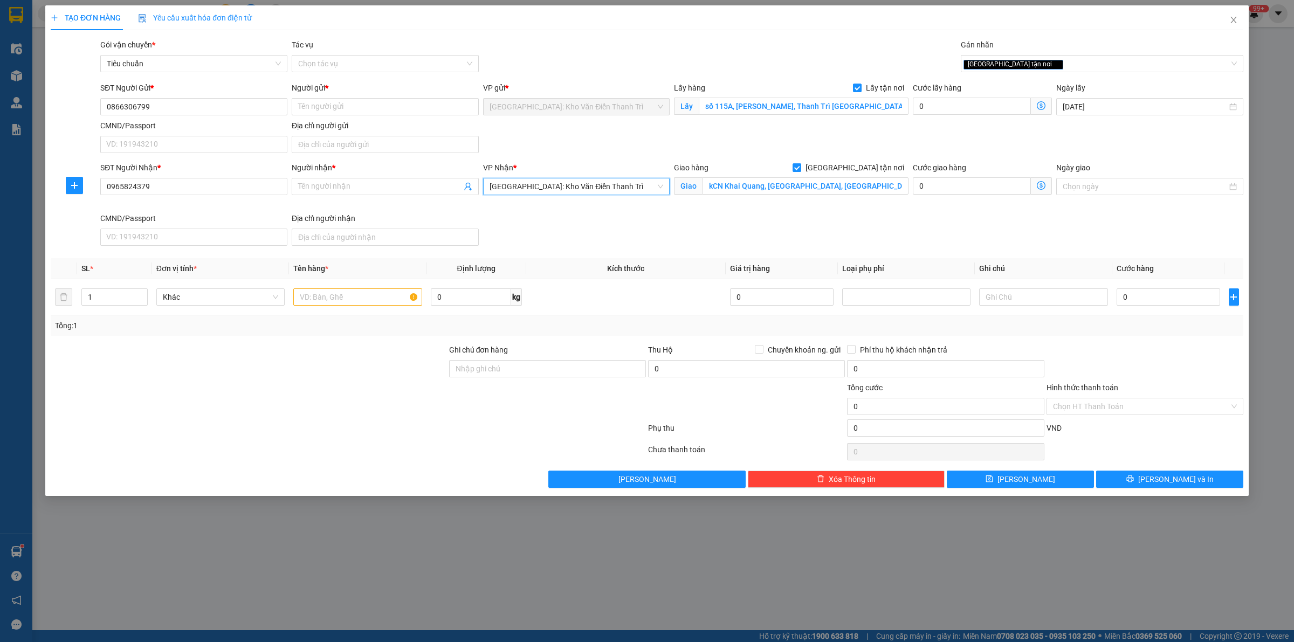
click at [667, 44] on div "Gói vận chuyển * Tiêu chuẩn Tác vụ Chọn tác vụ Gán nhãn Giao tận nơi" at bounding box center [671, 58] width 1147 height 38
click at [347, 298] on input "text" at bounding box center [357, 296] width 128 height 17
paste input "2 kiện - Mỗi kiện 200x40x35cm"
click at [384, 306] on input "2 kiện - Mỗi kiện 200x40x35cm a luân đón" at bounding box center [357, 296] width 128 height 17
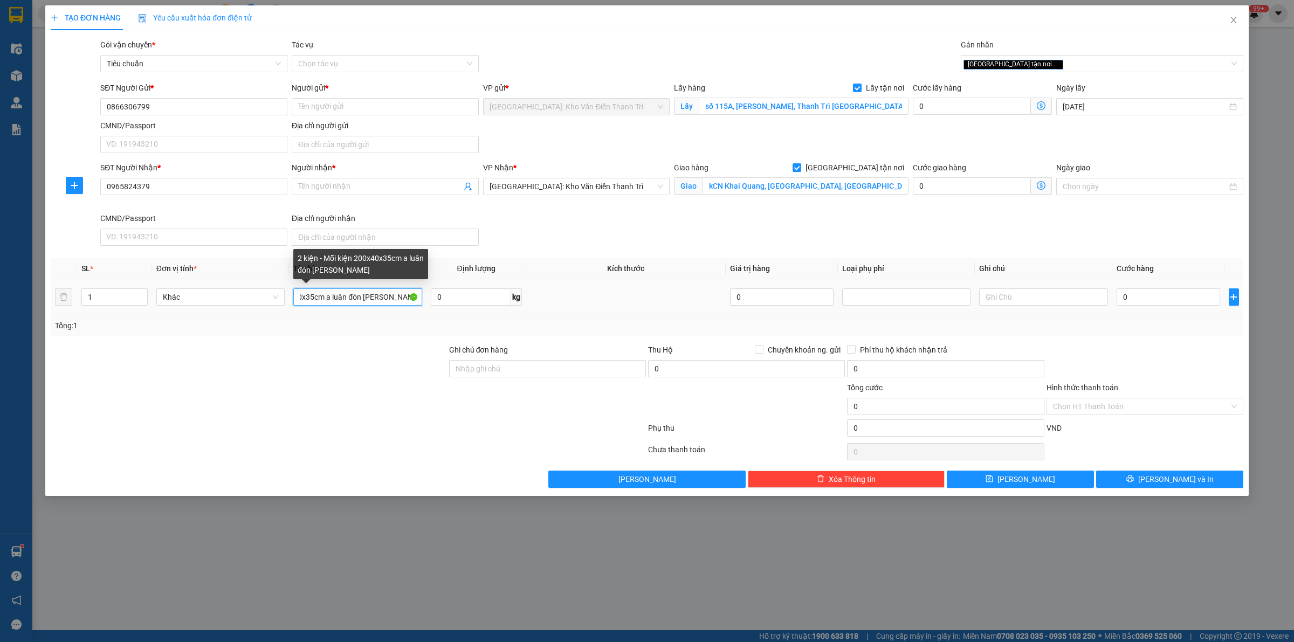
type input "2 kiện - Mỗi kiện 200x40x35cm a luân đón [PERSON_NAME]"
click at [965, 111] on input "0" at bounding box center [972, 106] width 118 height 17
type input "6"
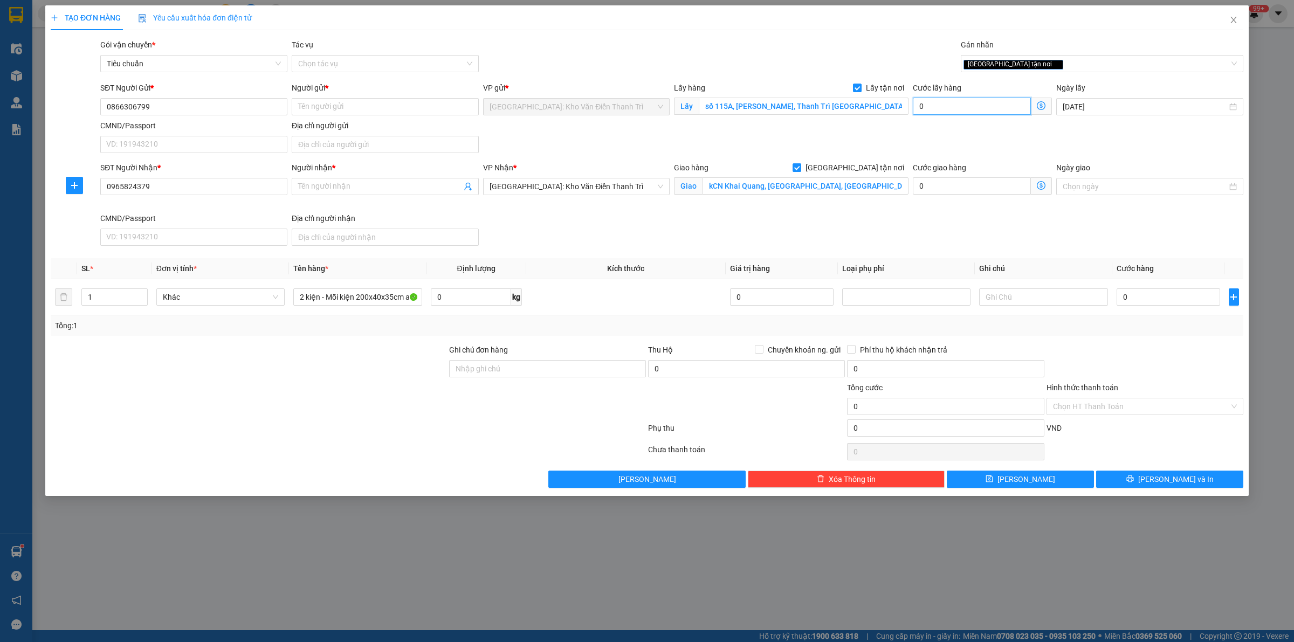
type input "6"
type input "65"
type input "650"
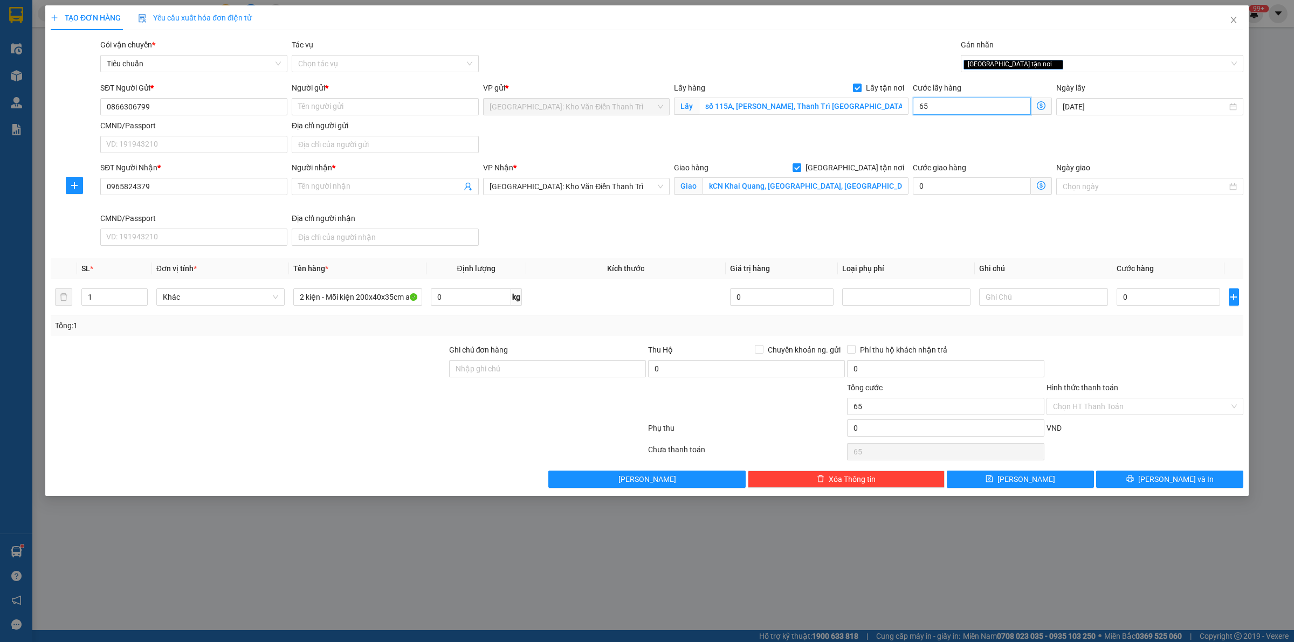
type input "650"
type input "6.500"
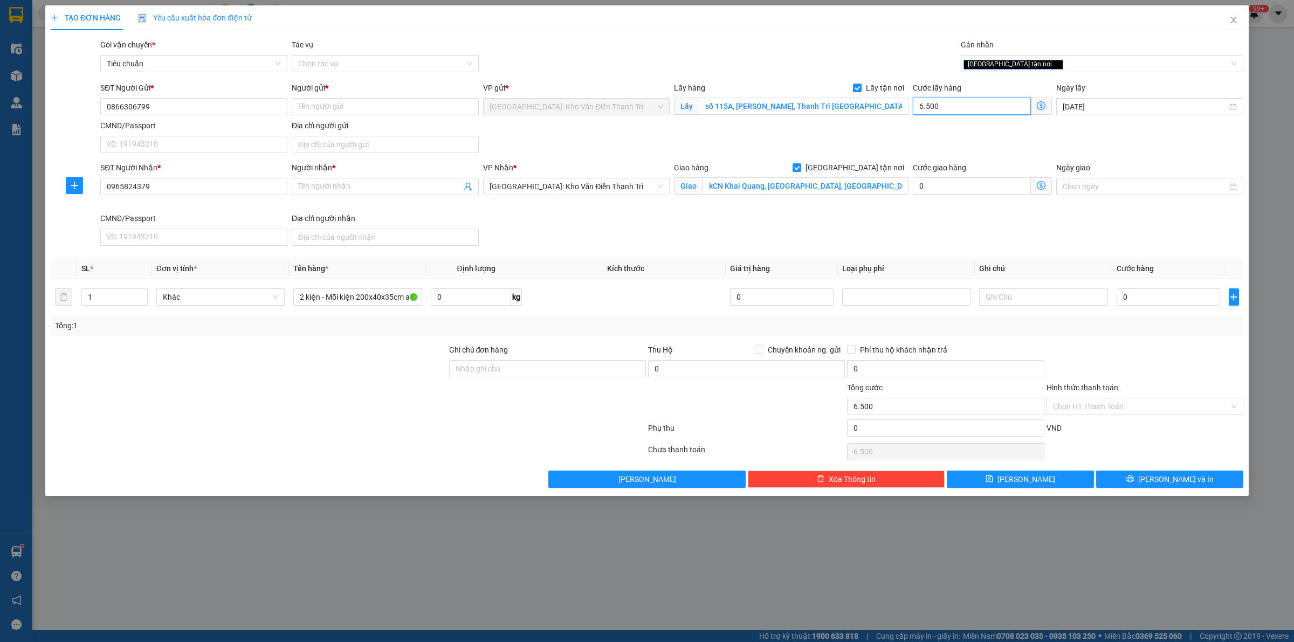
type input "65.000"
click at [1131, 302] on input "0" at bounding box center [1169, 296] width 104 height 17
type input "2"
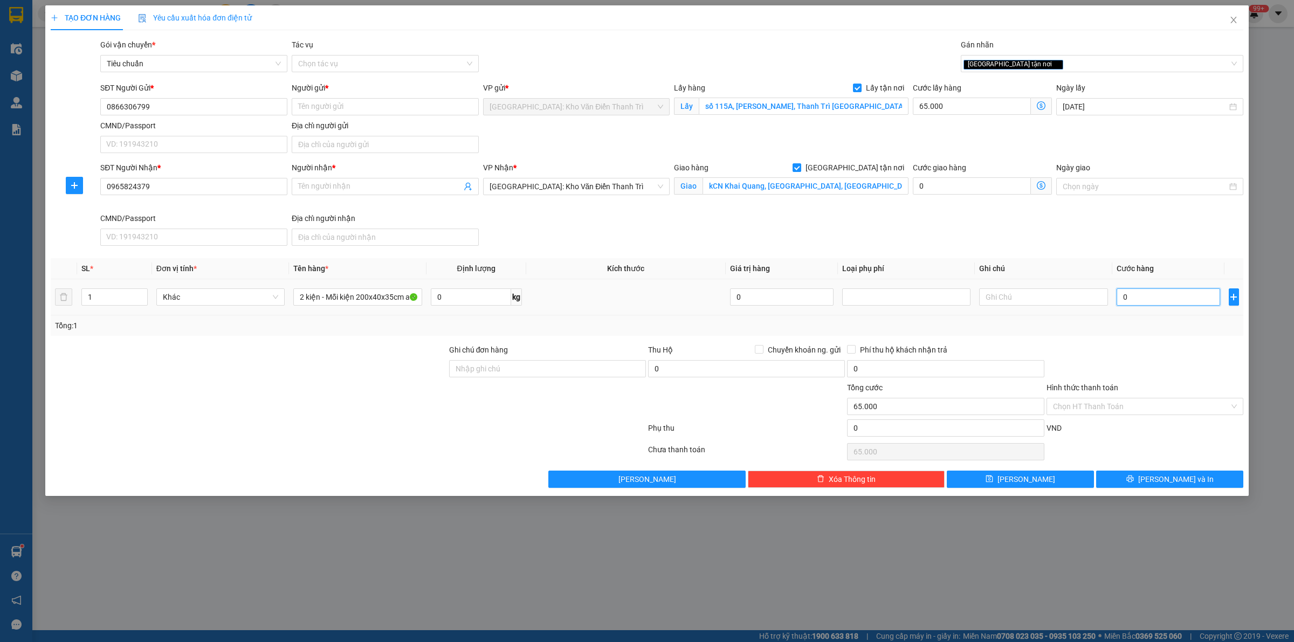
type input "65.002"
type input "27"
type input "65.027"
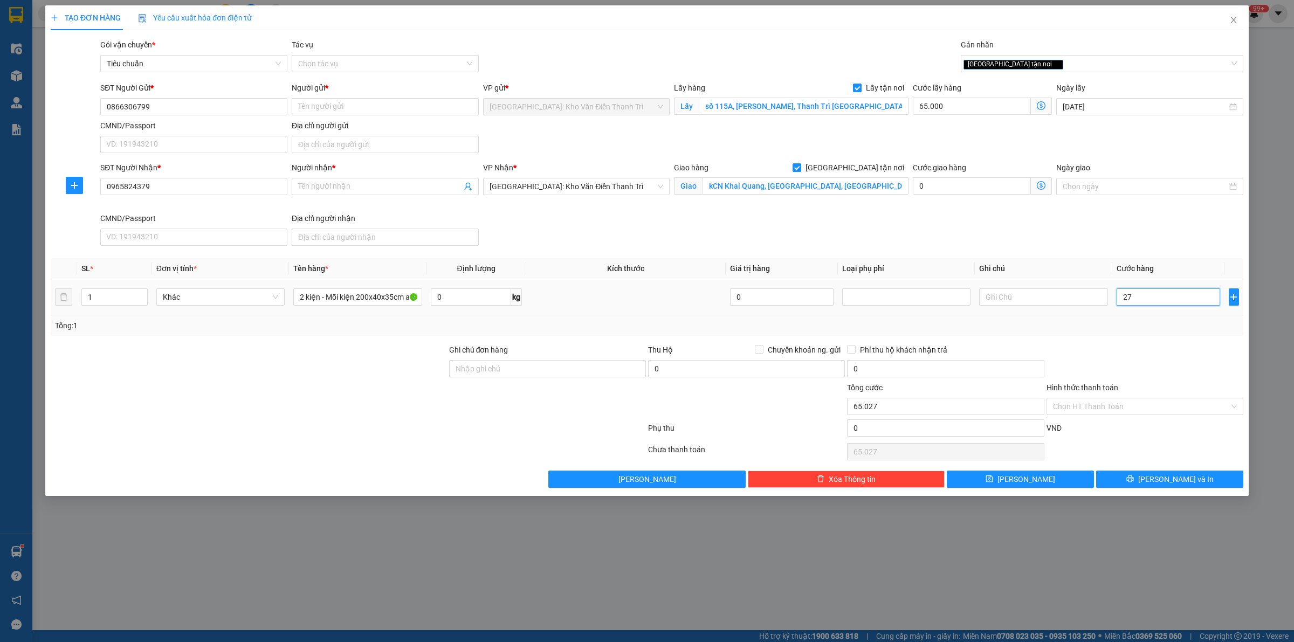
type input "270"
type input "65.270"
type input "2.700"
type input "67.700"
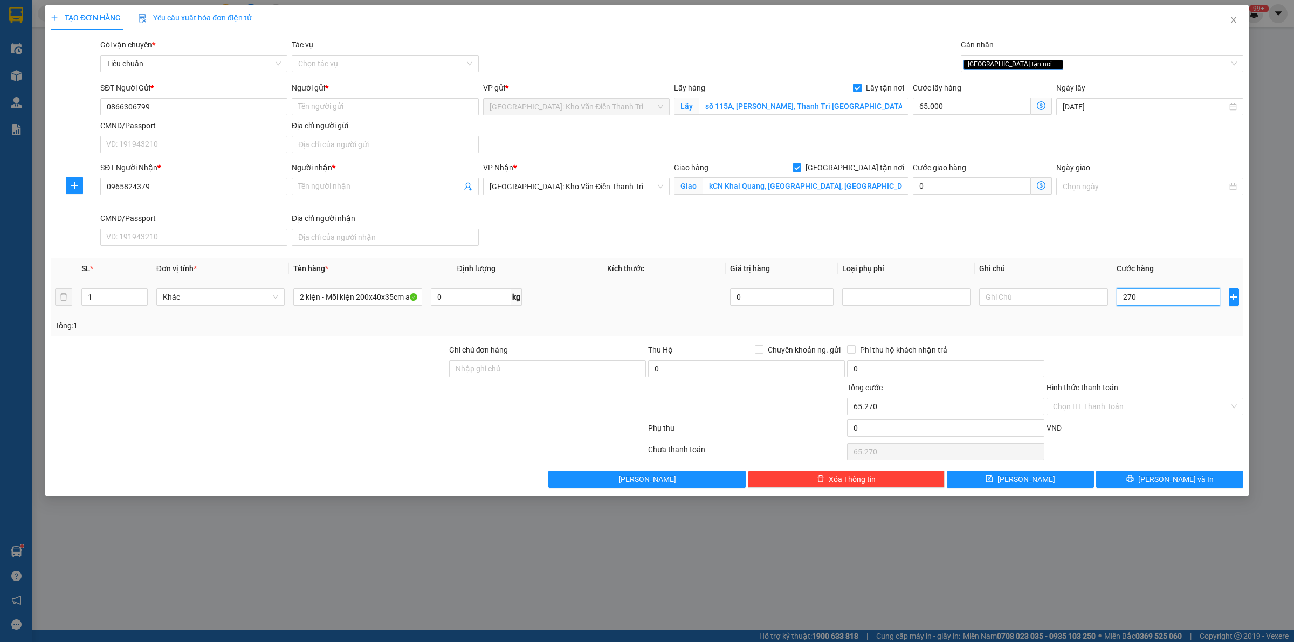
type input "67.700"
type input "27.000"
type input "92.000"
type input "270.000"
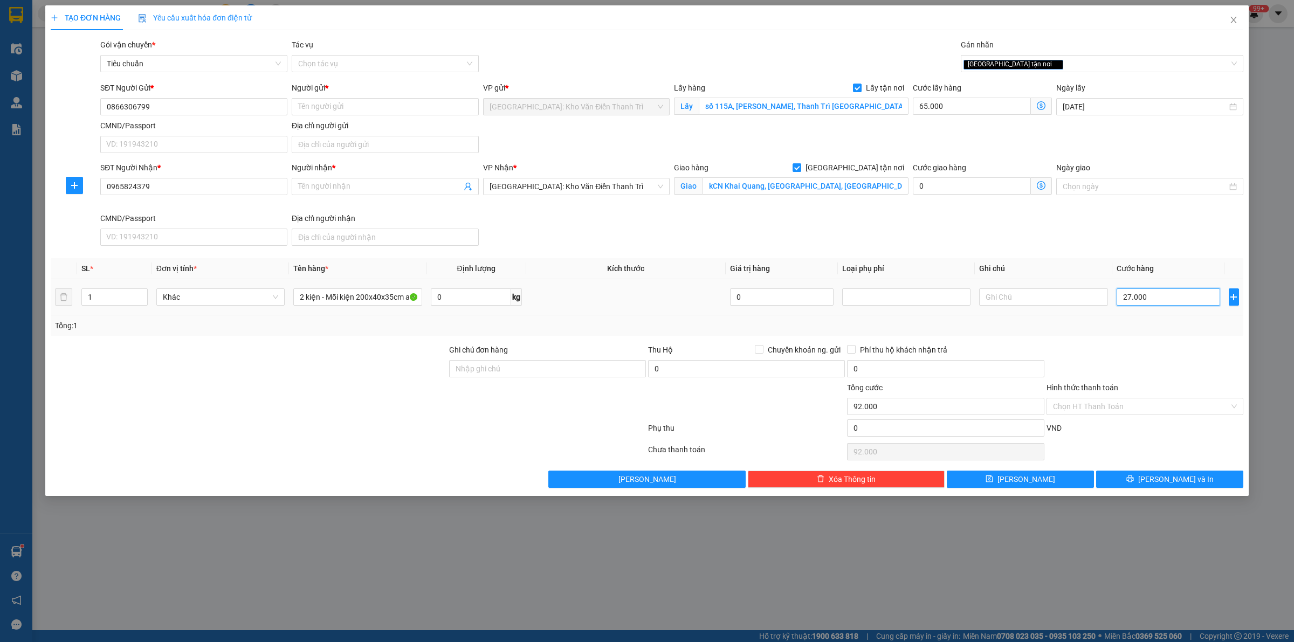
type input "335.000"
type input "270.000"
click at [516, 375] on input "Ghi chú đơn hàng" at bounding box center [547, 368] width 197 height 17
paste input "12/9"
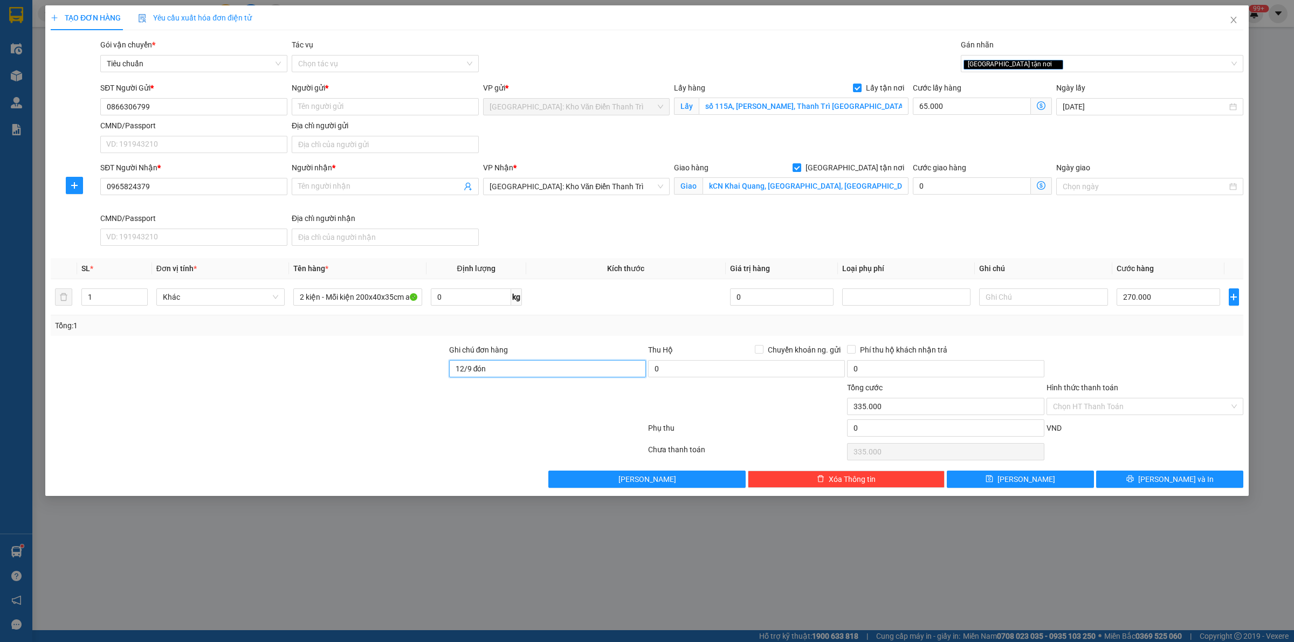
type input "12/9 đón"
click at [231, 421] on div at bounding box center [348, 431] width 597 height 22
click at [373, 108] on input "Người gửi *" at bounding box center [385, 106] width 187 height 17
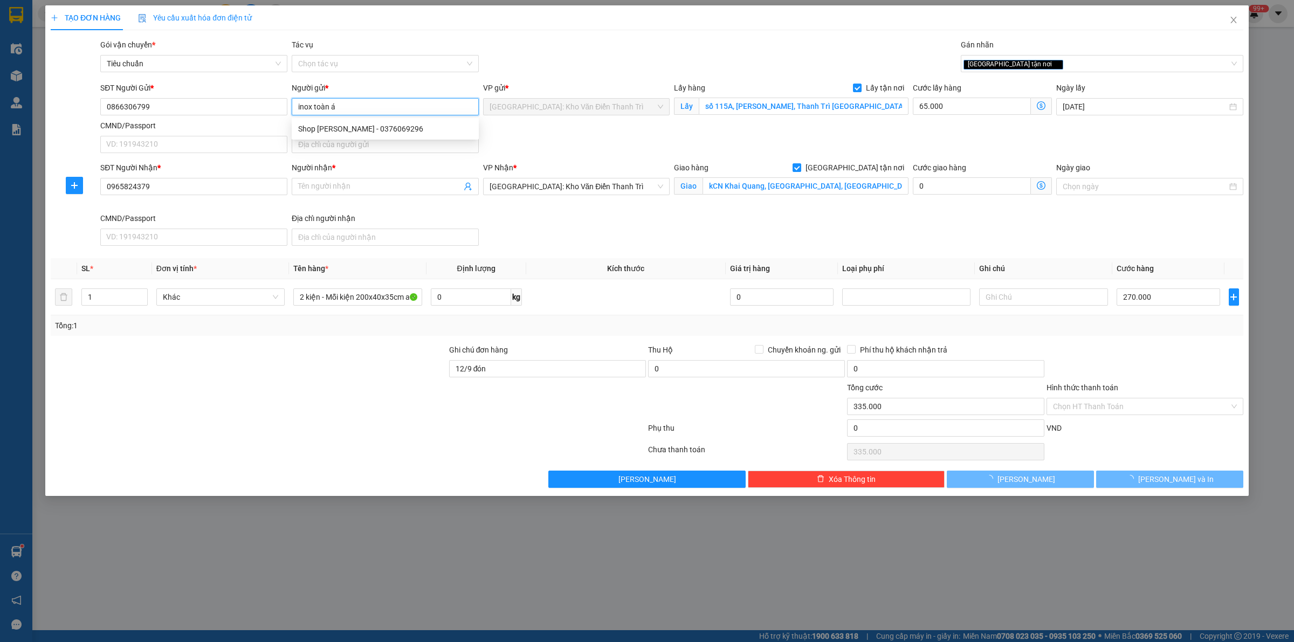
type input "inox toàn á"
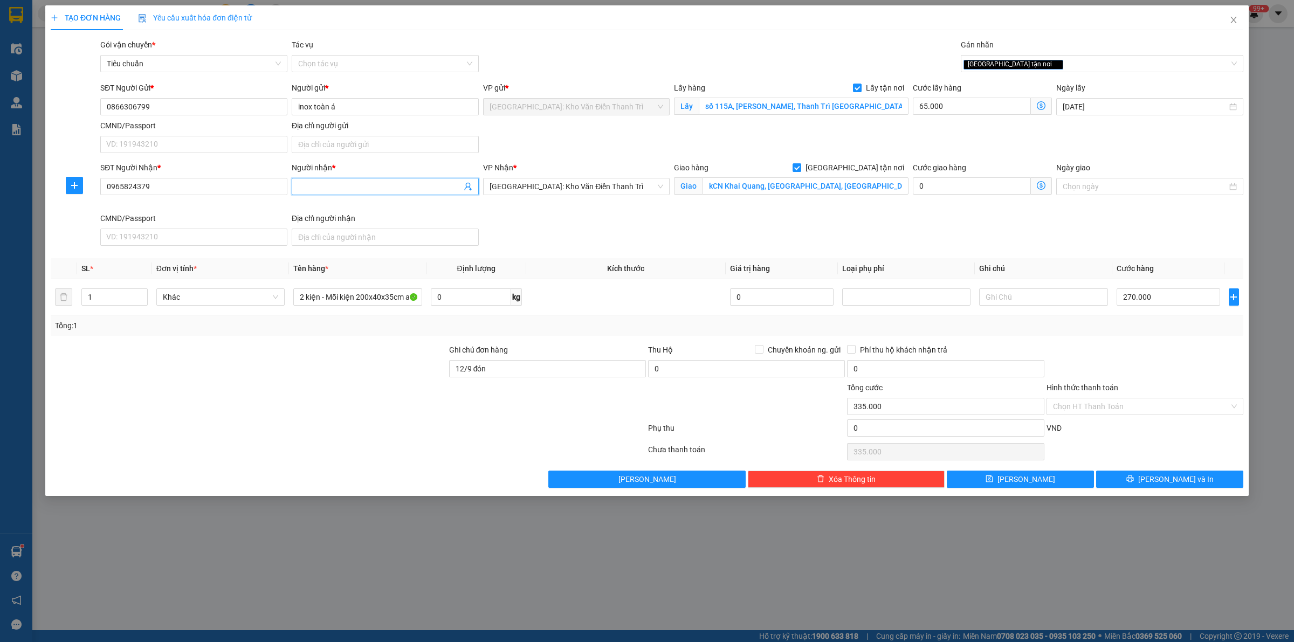
click at [382, 181] on span at bounding box center [385, 186] width 187 height 17
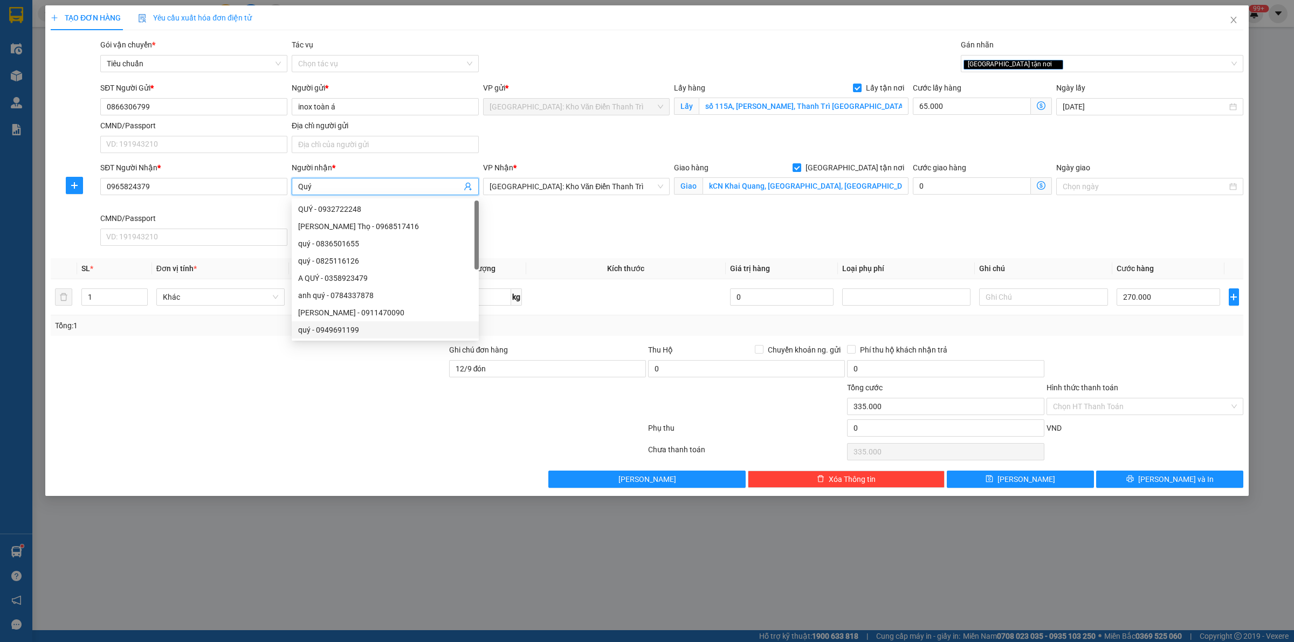
type input "Quý"
click at [245, 408] on div at bounding box center [249, 401] width 398 height 38
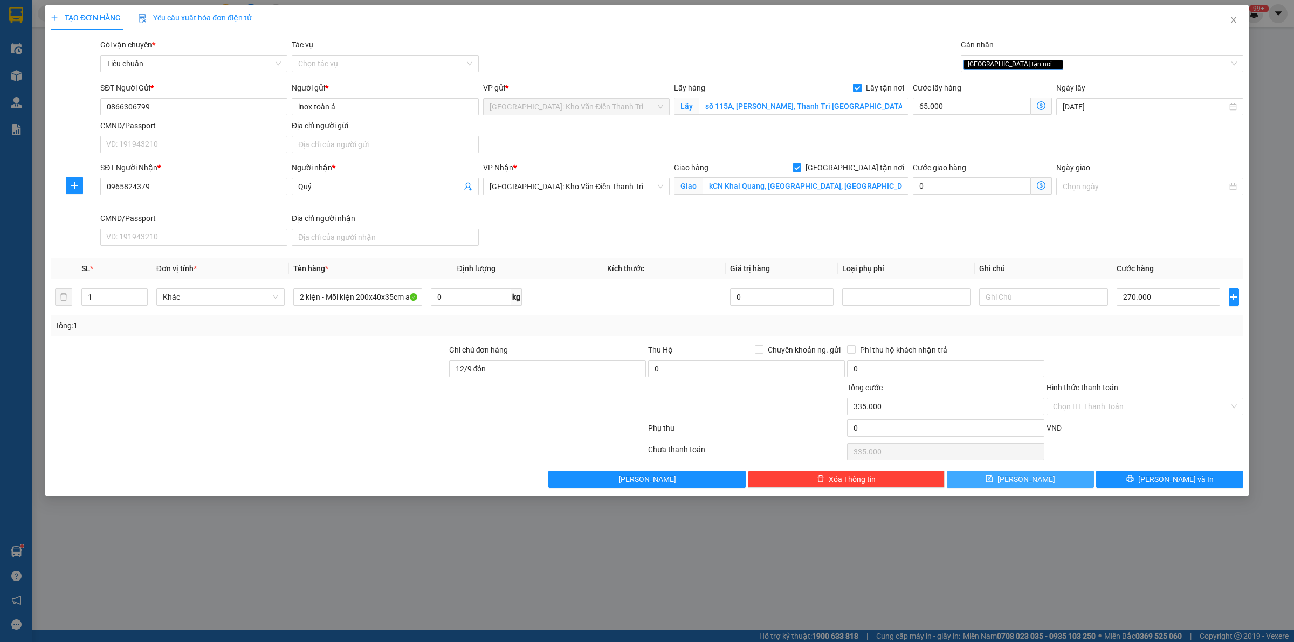
click at [1039, 478] on button "[PERSON_NAME]" at bounding box center [1020, 479] width 147 height 17
checkbox input "false"
type input "0"
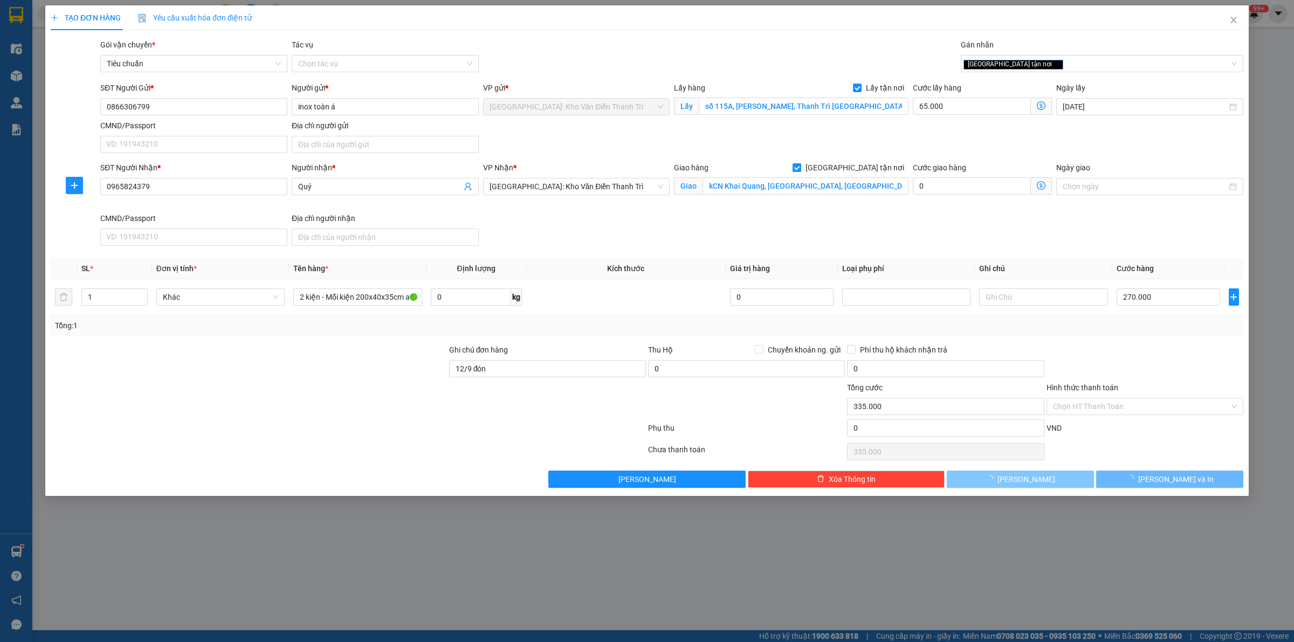
type input "0"
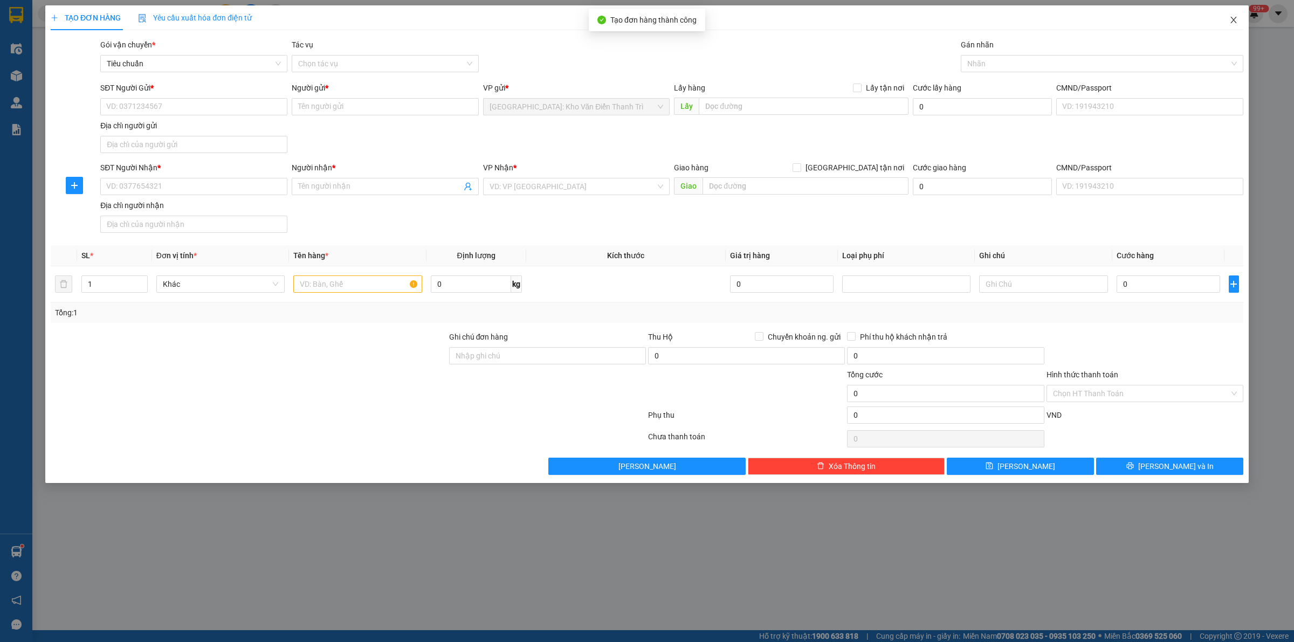
click at [1235, 13] on span "Close" at bounding box center [1234, 20] width 30 height 30
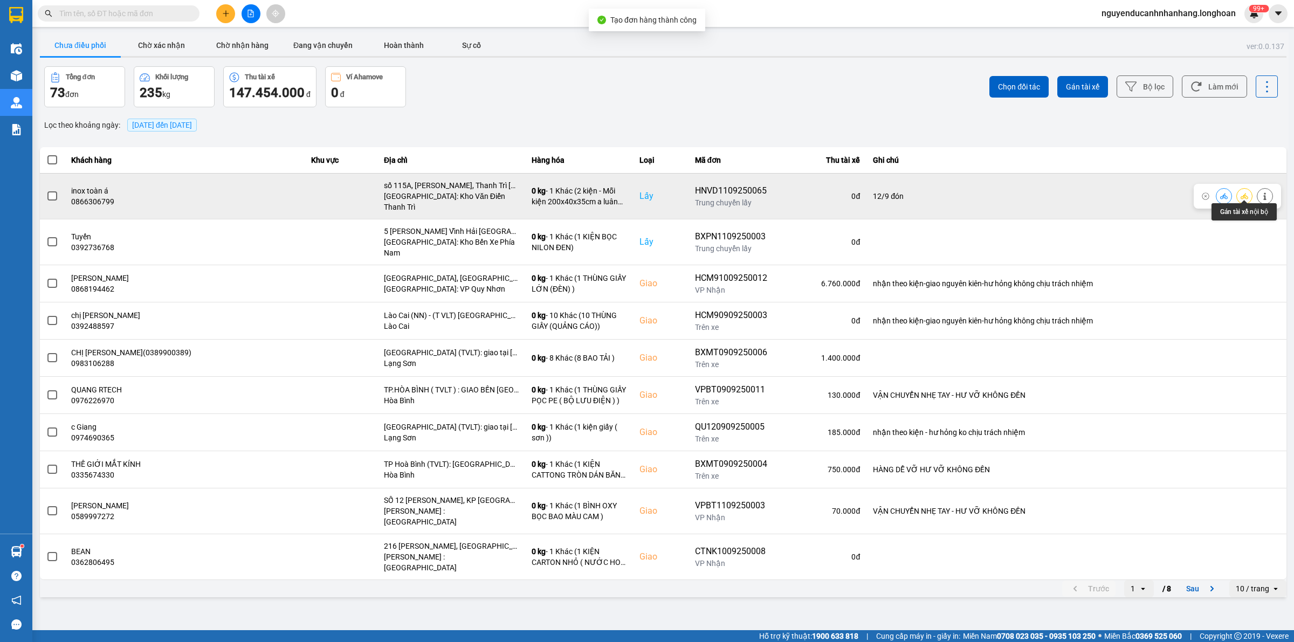
click at [1246, 193] on icon at bounding box center [1245, 197] width 8 height 8
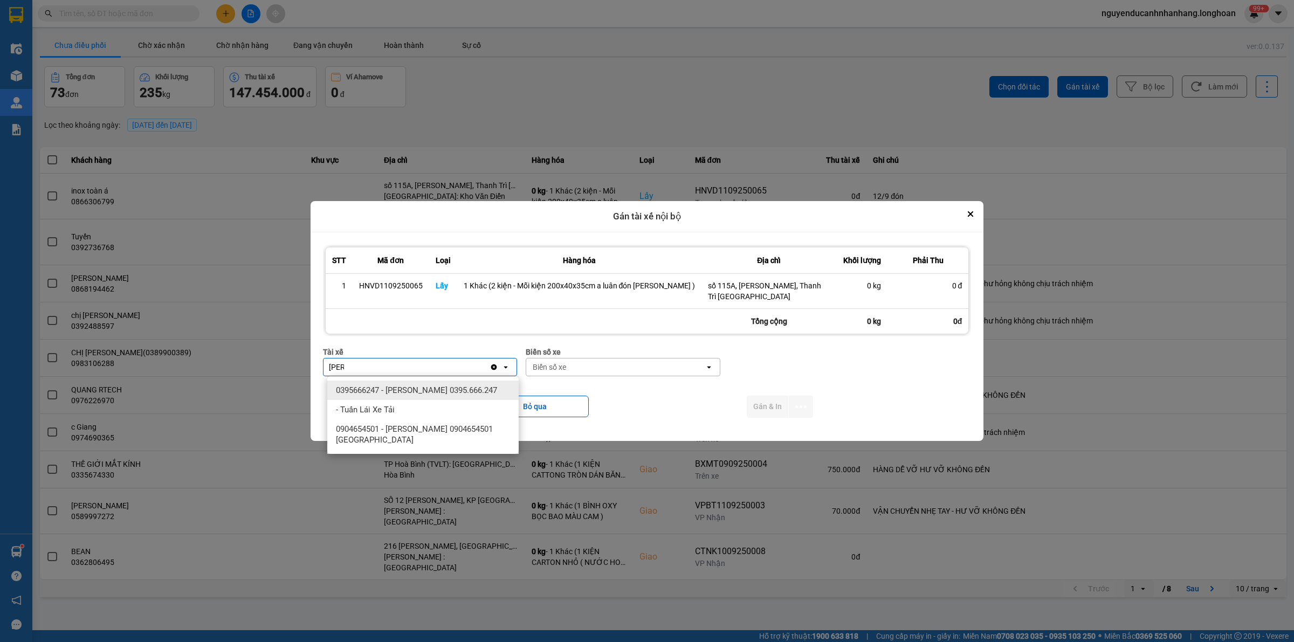
type input "[PERSON_NAME]"
click at [480, 389] on span "0395666247 - [PERSON_NAME] 0395.666.247" at bounding box center [416, 390] width 161 height 11
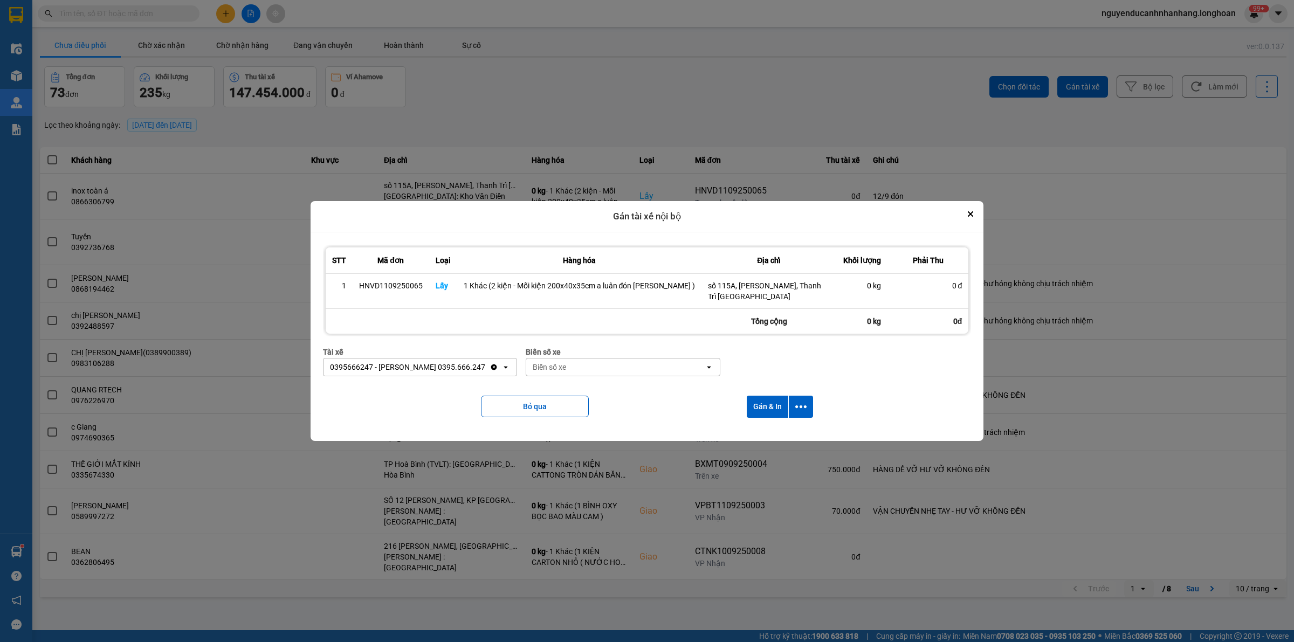
click at [569, 367] on div "Biển số xe" at bounding box center [615, 367] width 178 height 17
type input "31"
click at [664, 386] on div "29K-105.31" at bounding box center [623, 390] width 191 height 19
click at [796, 403] on icon "dialog" at bounding box center [800, 406] width 11 height 11
click at [776, 437] on div "Chỉ gán tài" at bounding box center [771, 436] width 64 height 11
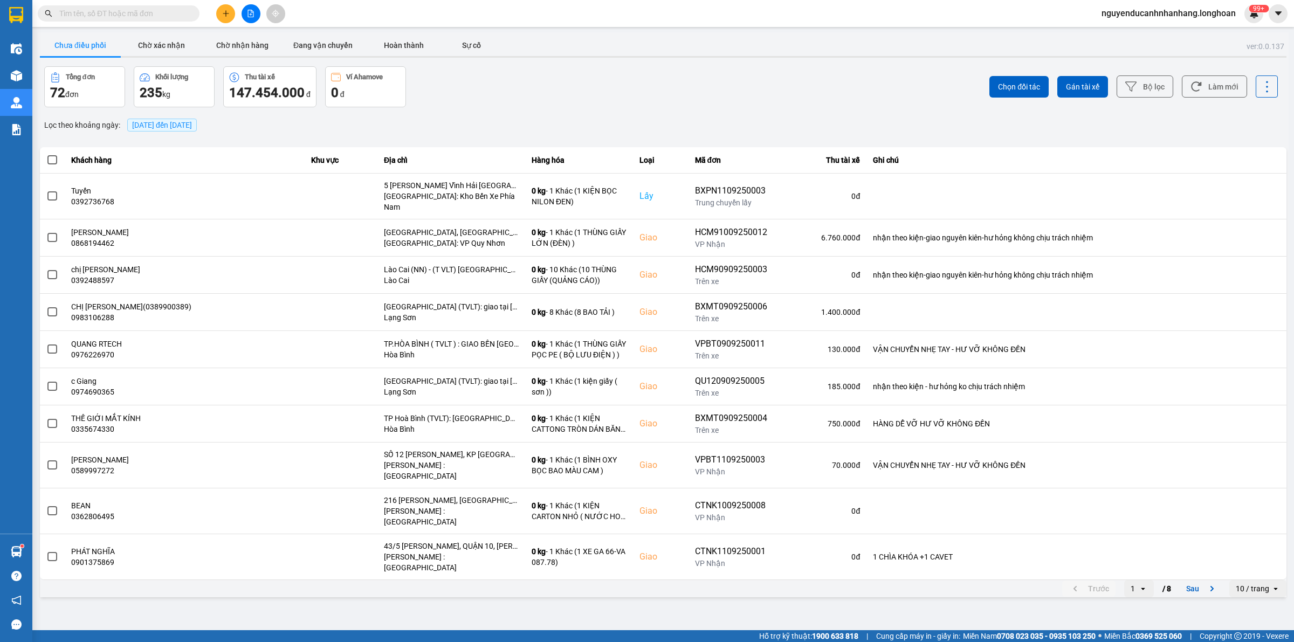
click at [429, 600] on main "ver: 0.0.137 Chưa điều phối Chờ xác nhận Chờ nhận hàng Đang vận chuyển Hoàn thà…" at bounding box center [647, 315] width 1294 height 630
